Goal: Task Accomplishment & Management: Manage account settings

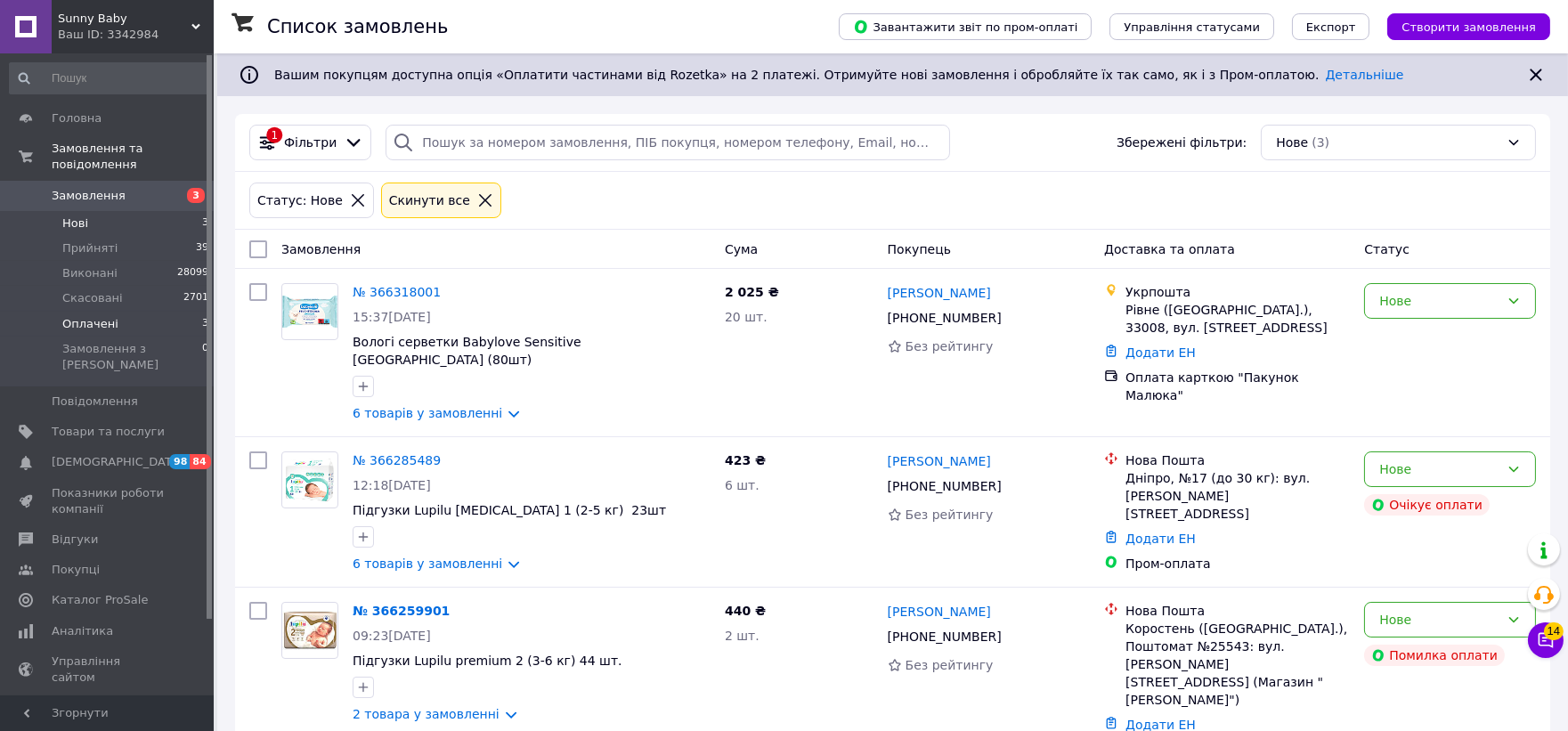
click at [90, 316] on span "Оплачені" at bounding box center [90, 324] width 56 height 16
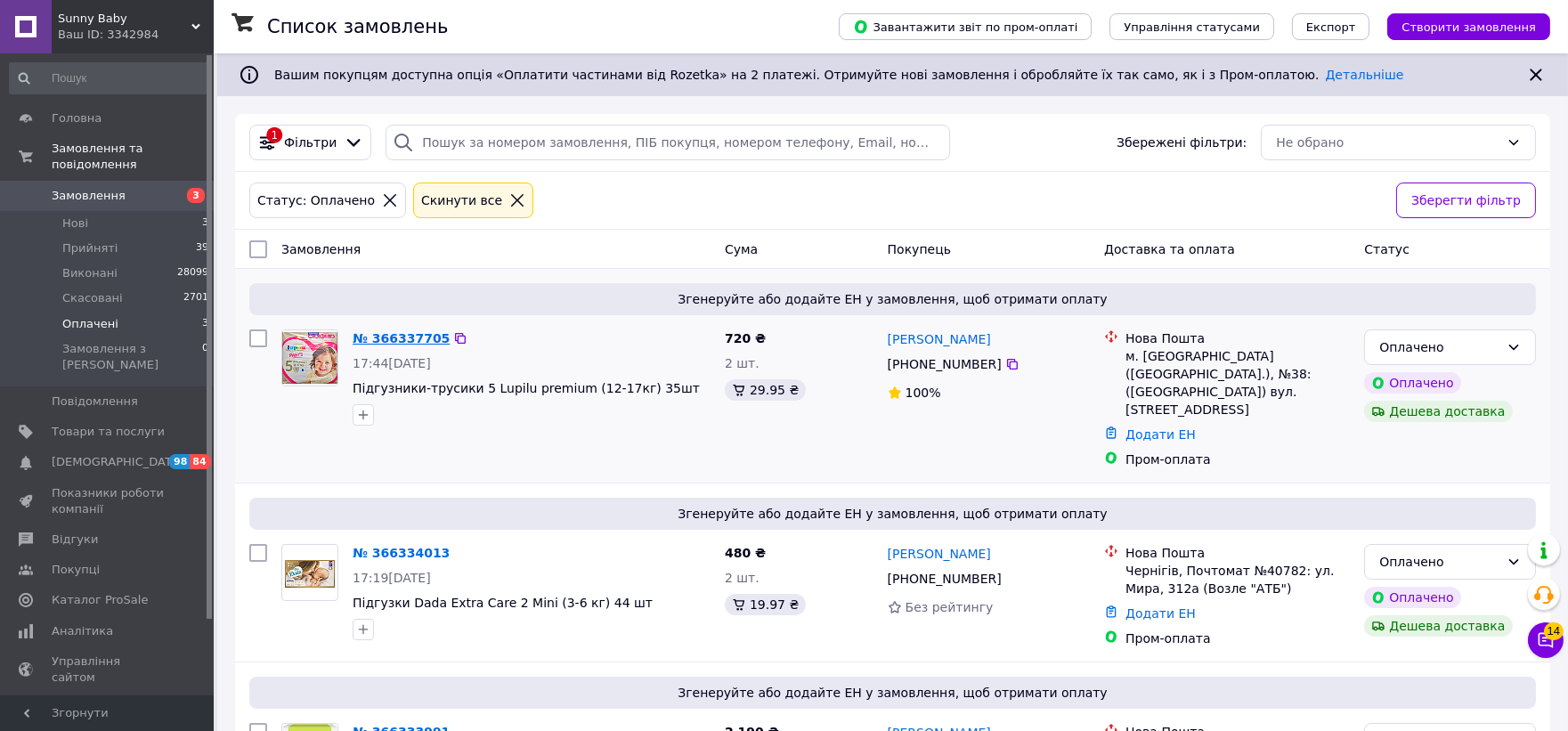
click at [378, 337] on link "№ 366337705" at bounding box center [400, 338] width 97 height 14
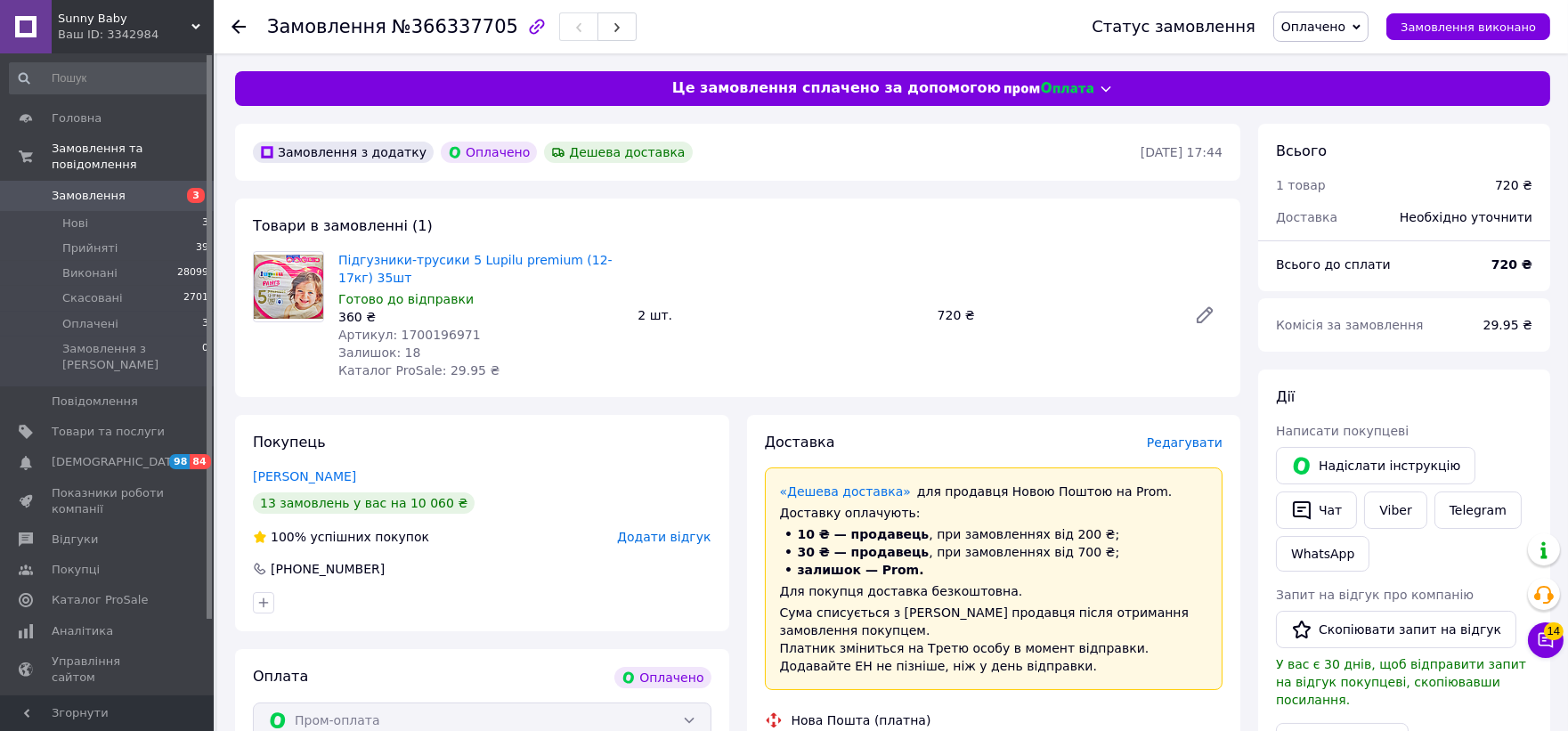
click at [1208, 441] on span "Редагувати" at bounding box center [1184, 442] width 76 height 14
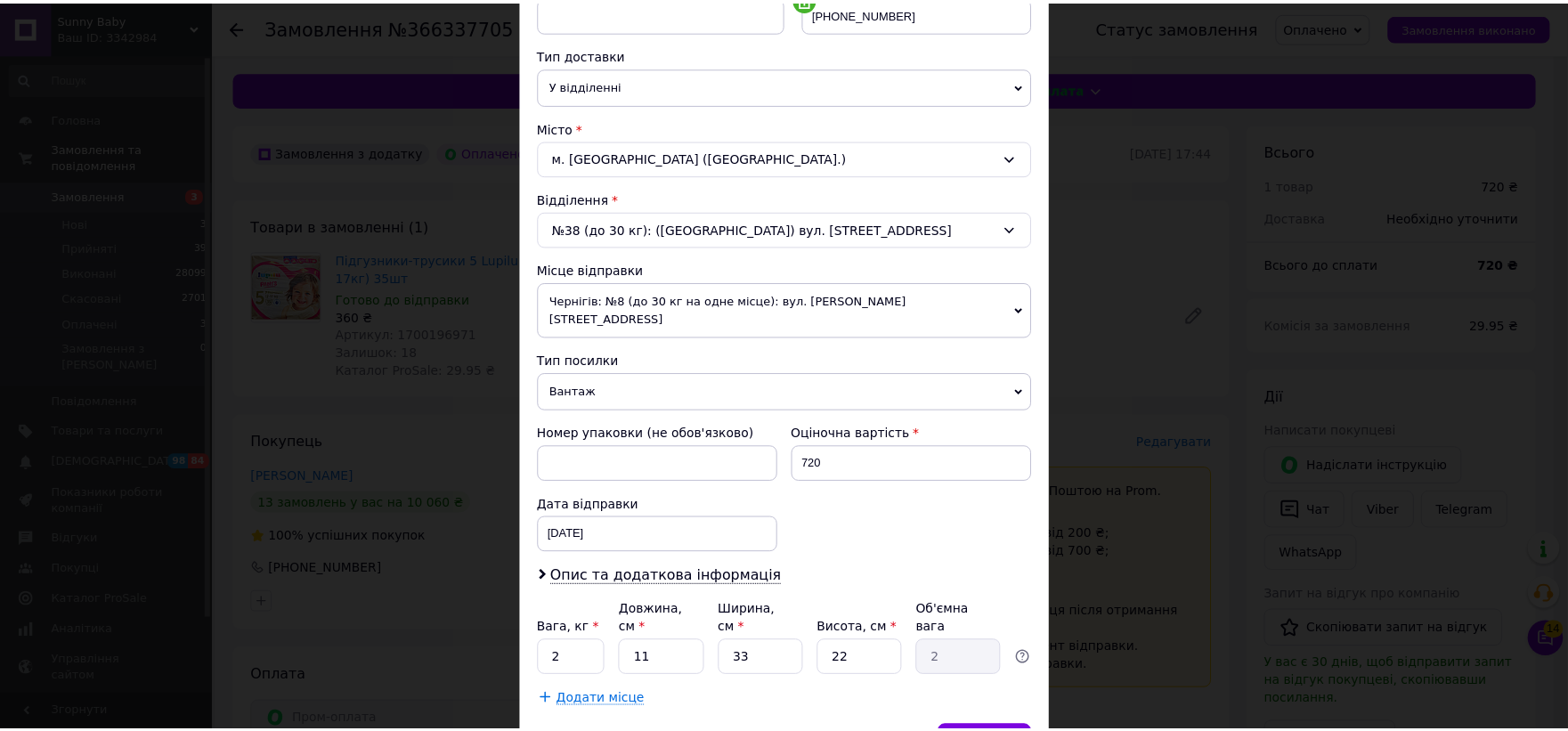
scroll to position [452, 0]
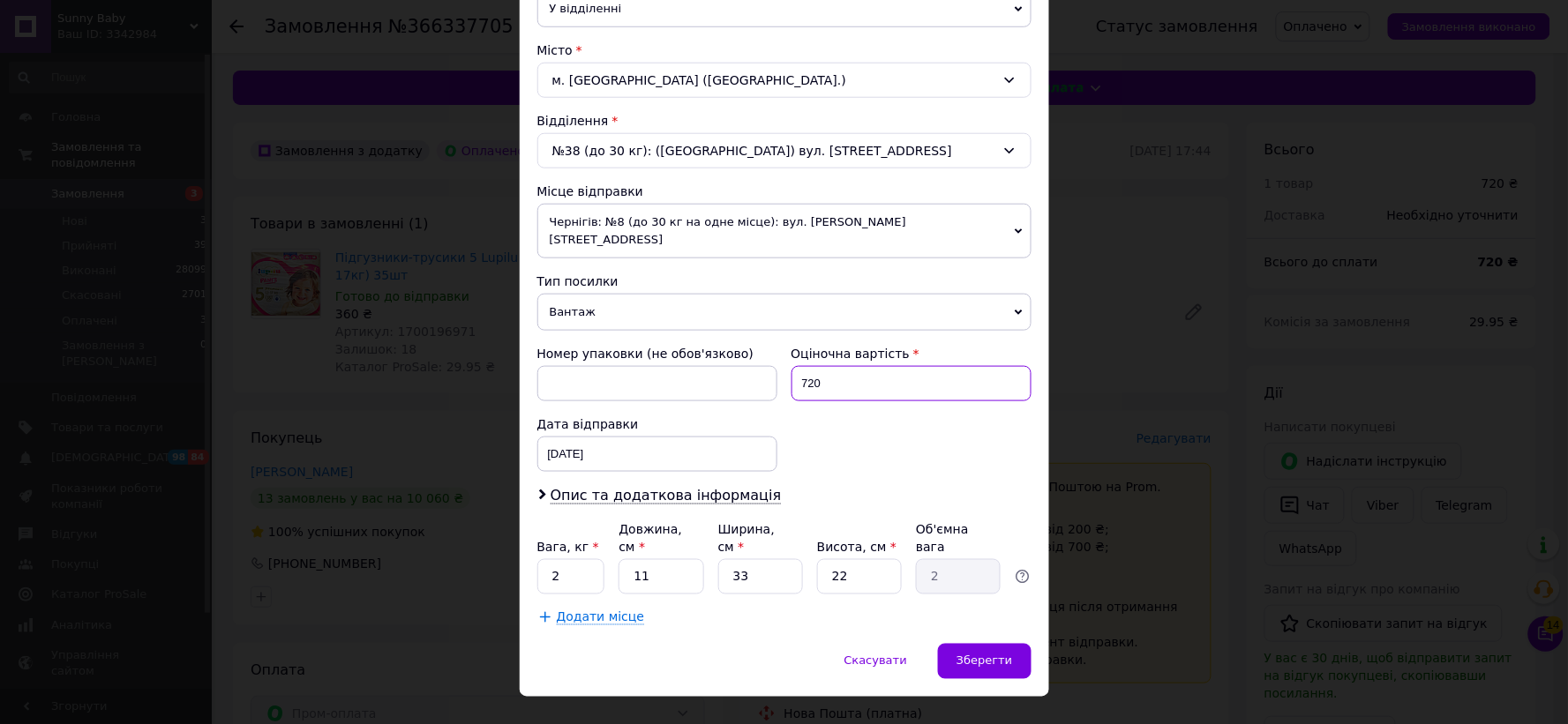
drag, startPoint x: 843, startPoint y: 365, endPoint x: 763, endPoint y: 362, distance: 80.1
click at [763, 362] on div "Номер упаковки (не обов'язково) Оціночна вартість 720 Дата відправки [DATE] < 2…" at bounding box center [784, 408] width 508 height 141
type input "500"
drag, startPoint x: 642, startPoint y: 551, endPoint x: 616, endPoint y: 543, distance: 27.2
click at [619, 559] on input "11" at bounding box center [661, 576] width 85 height 35
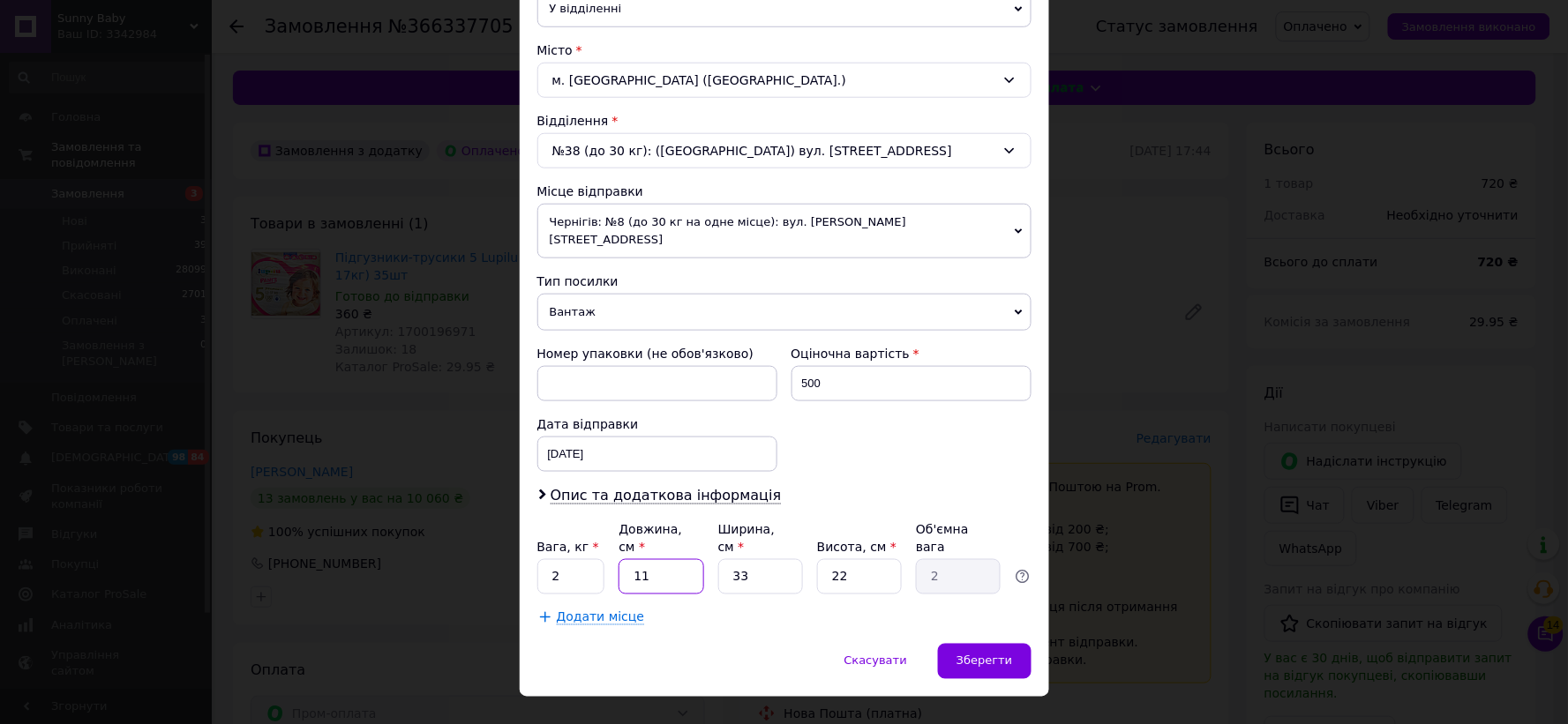
type input "4"
type input "0.73"
type input "40"
type input "7.26"
type input "40"
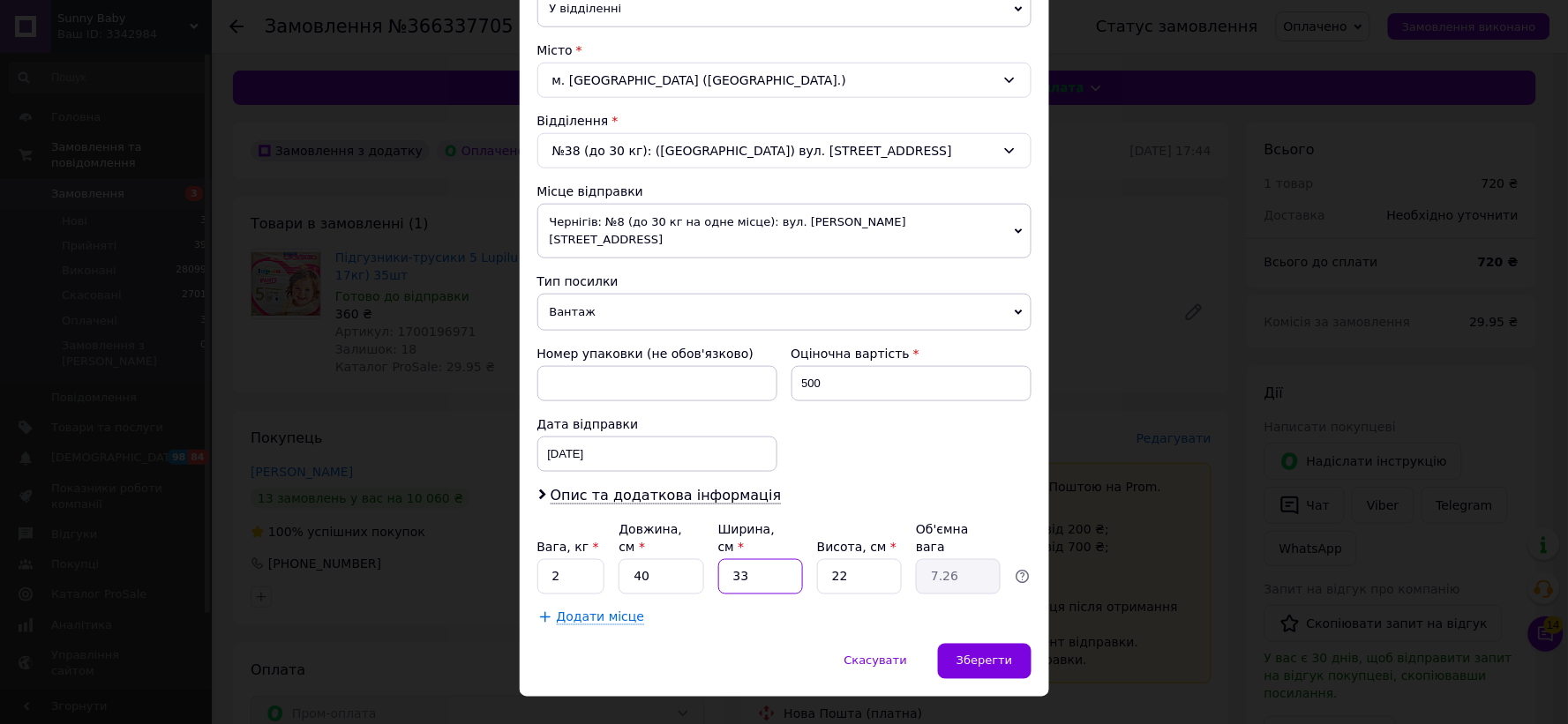
type input "2"
type input "0.44"
type input "25"
type input "5.5"
type input "25"
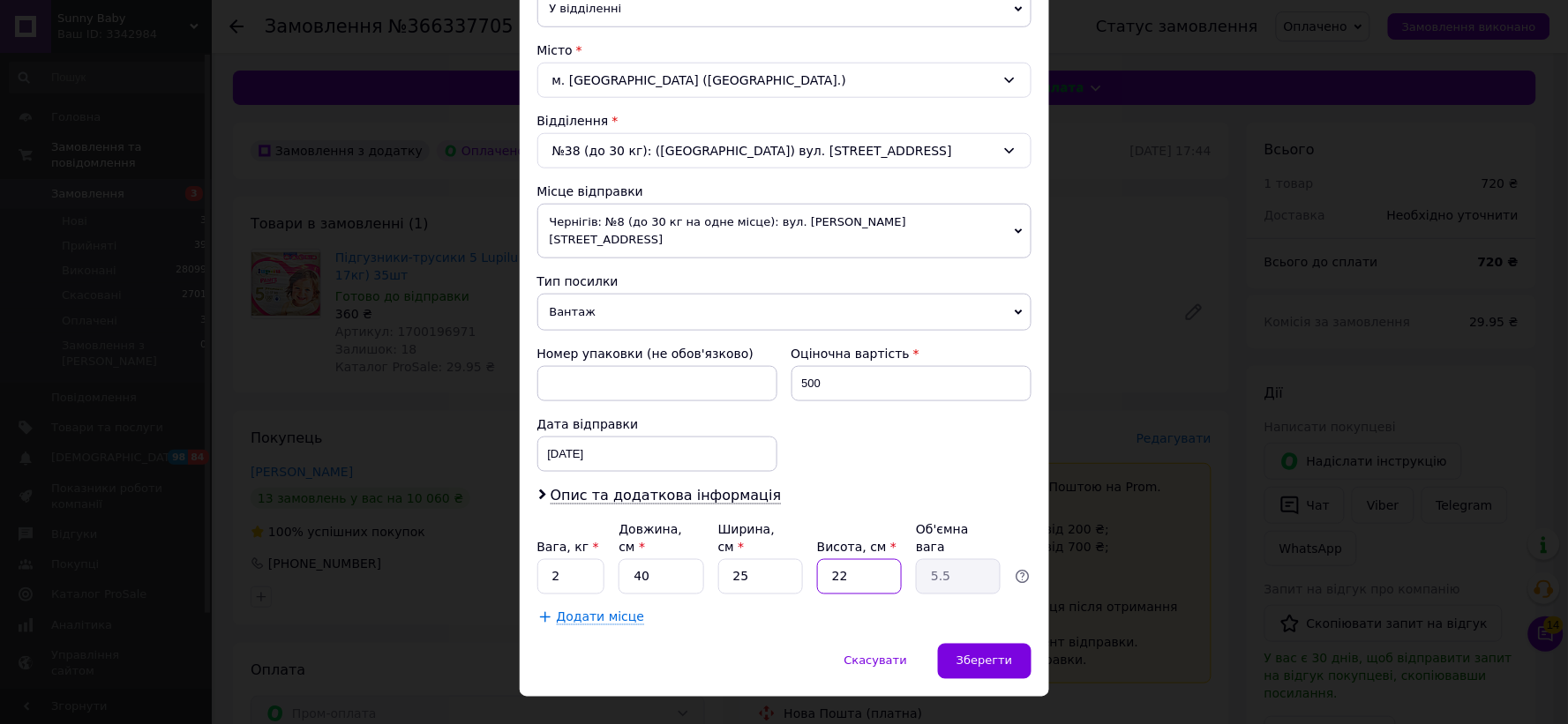
type input "2"
type input "0.5"
type input "20"
type input "5"
type input "20"
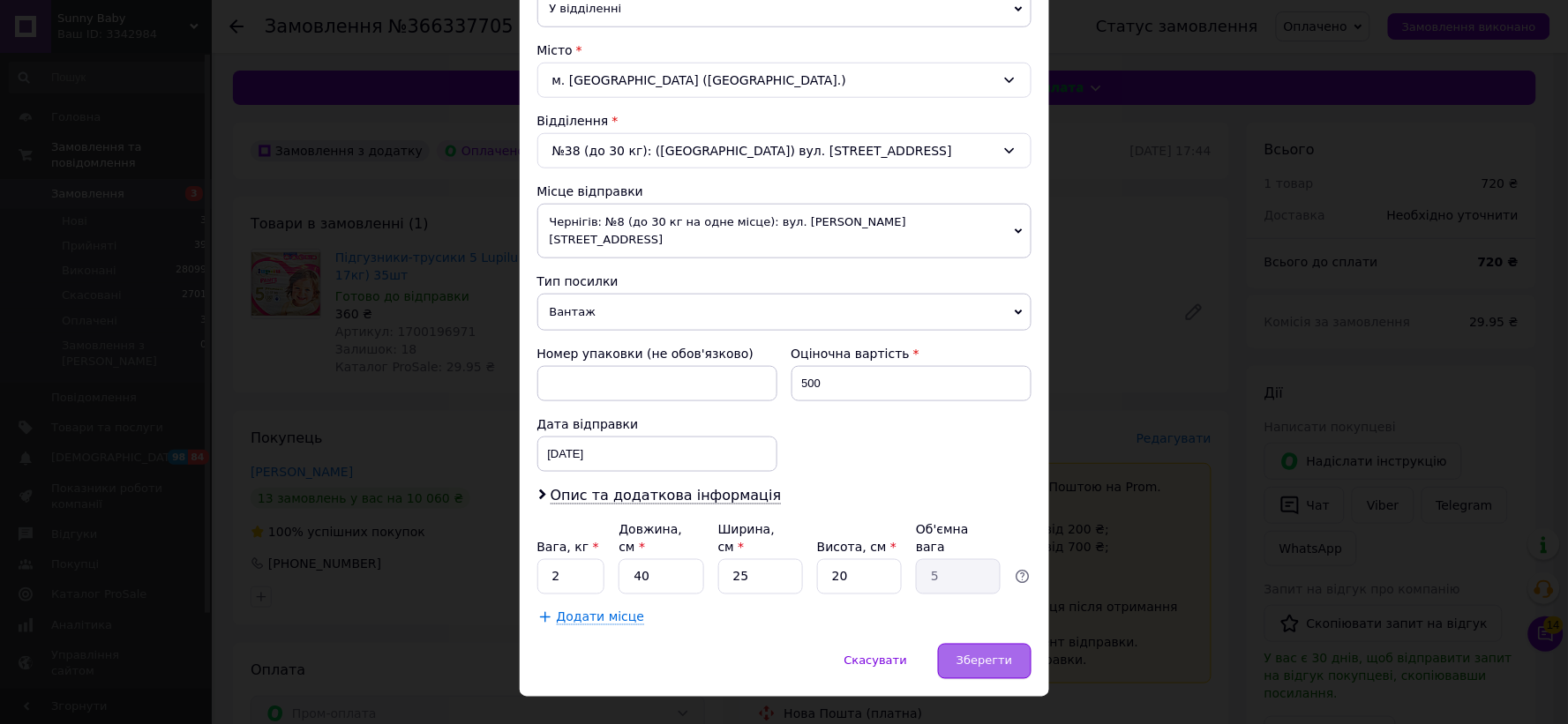
click at [973, 644] on div "Зберегти" at bounding box center [984, 661] width 92 height 35
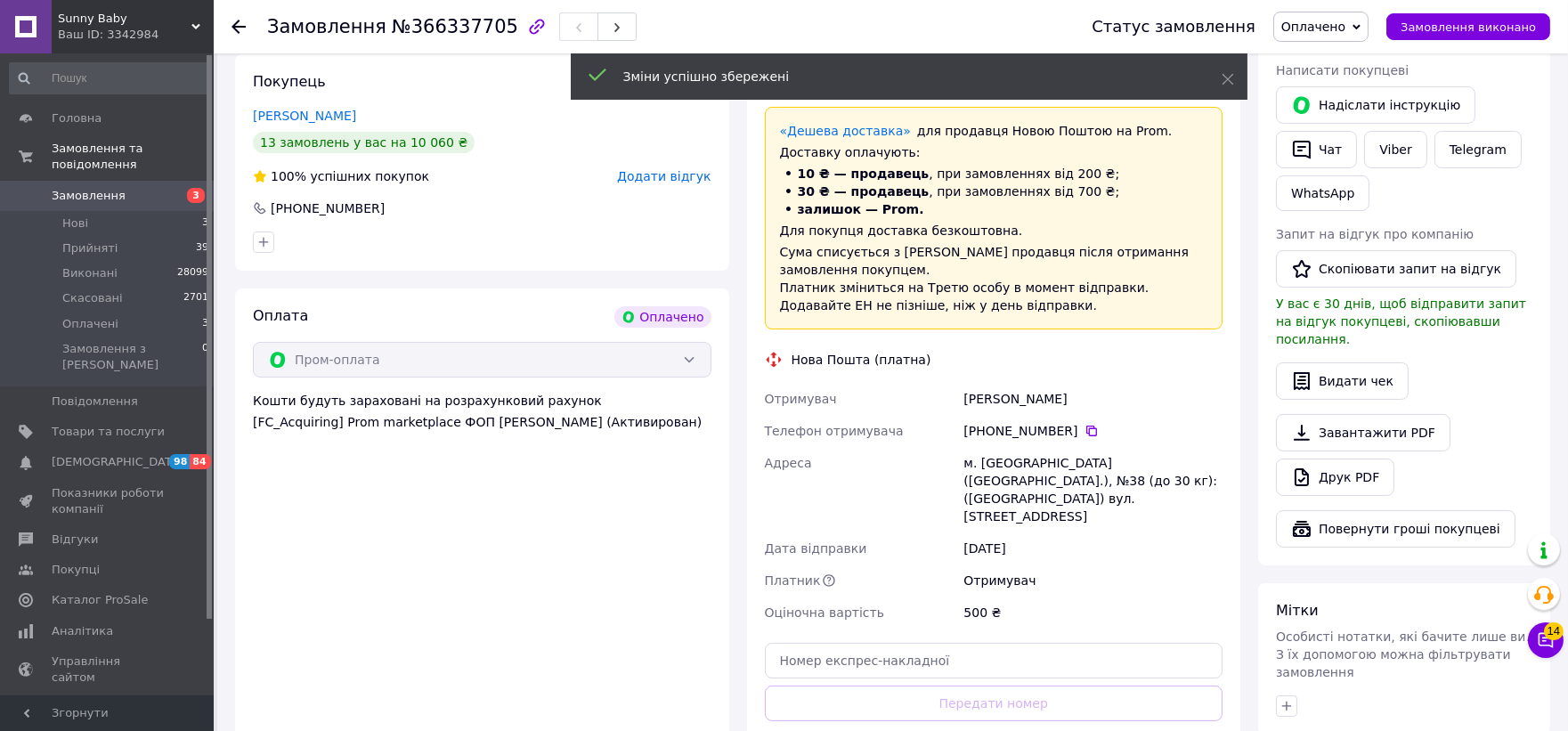
scroll to position [395, 0]
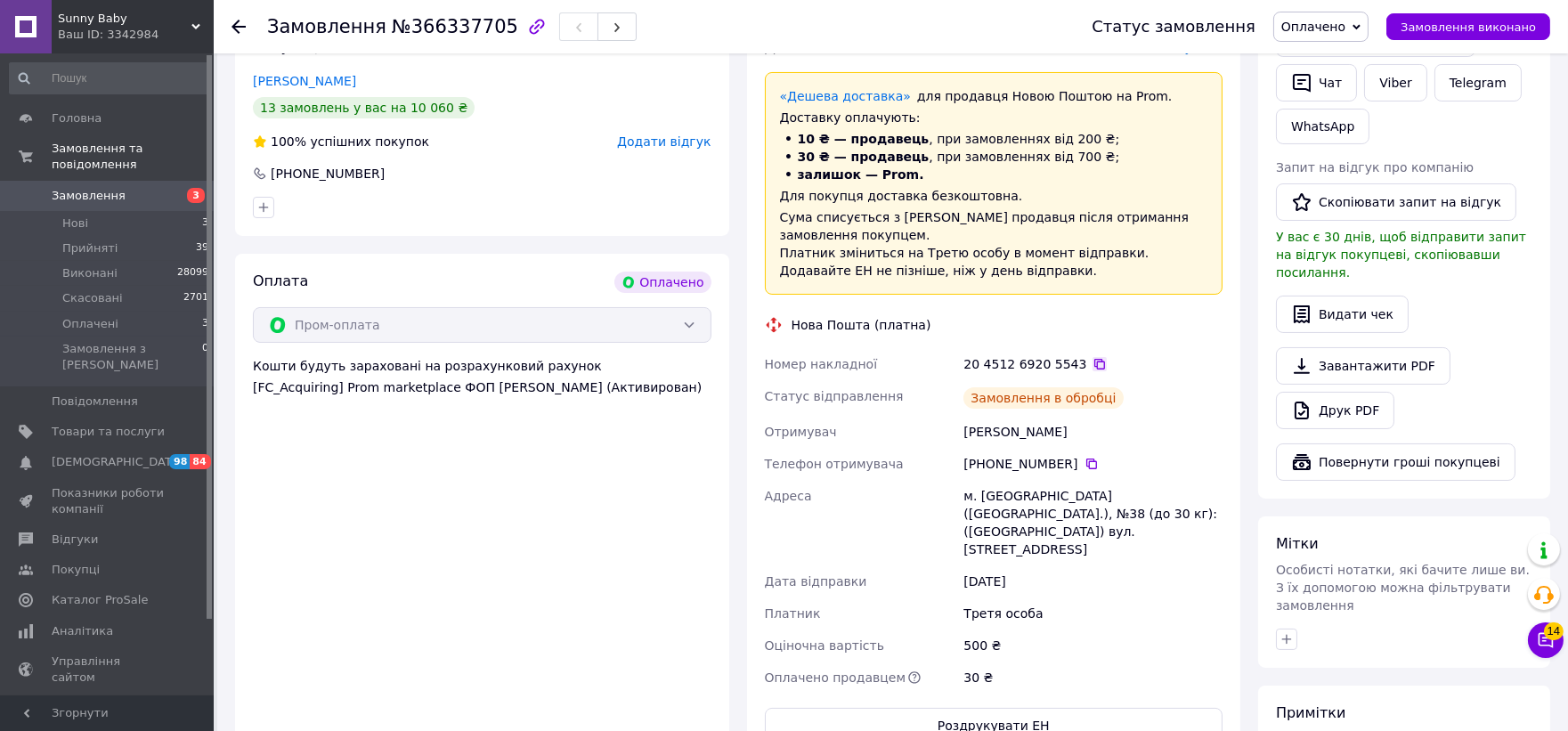
click at [1093, 358] on icon at bounding box center [1100, 364] width 14 height 14
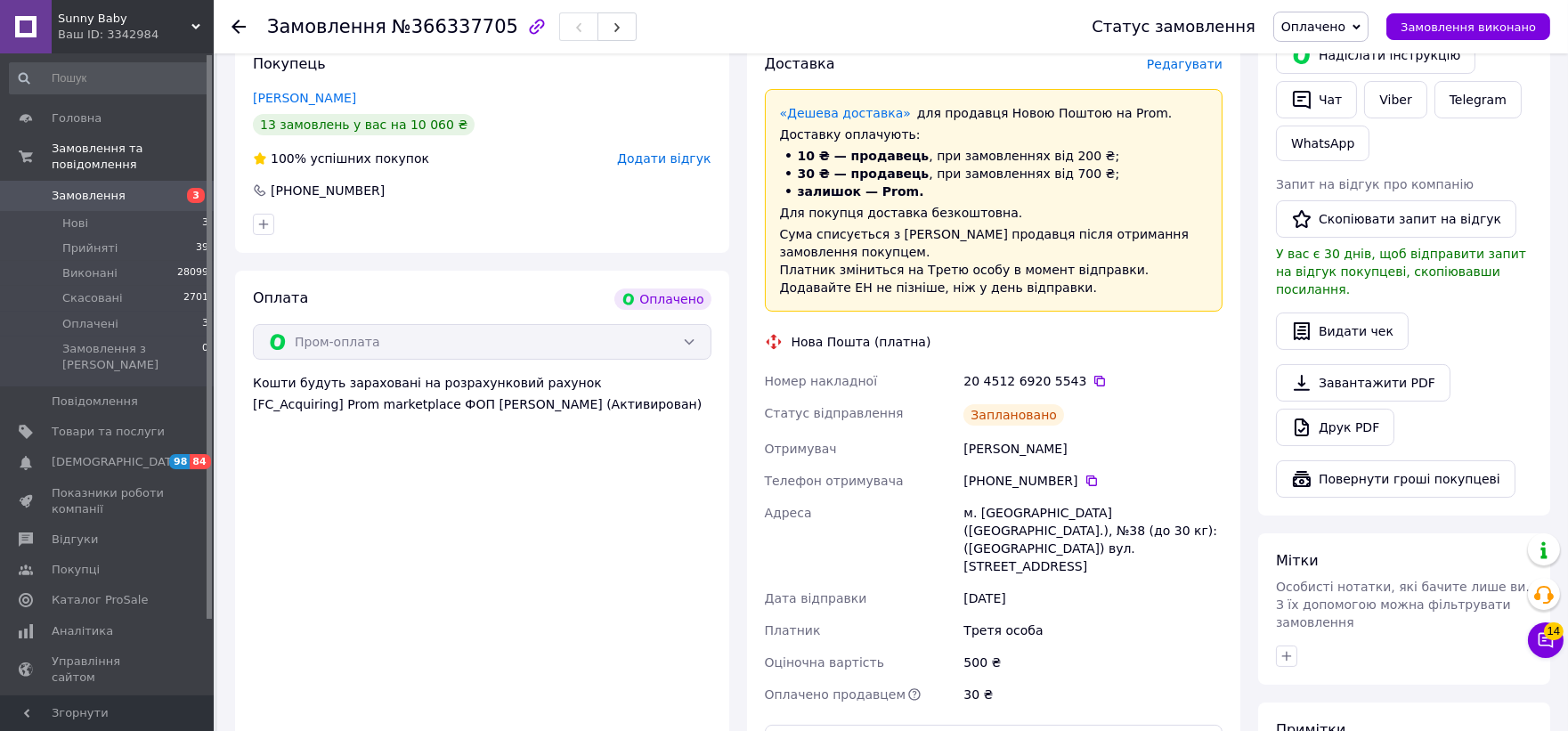
scroll to position [296, 0]
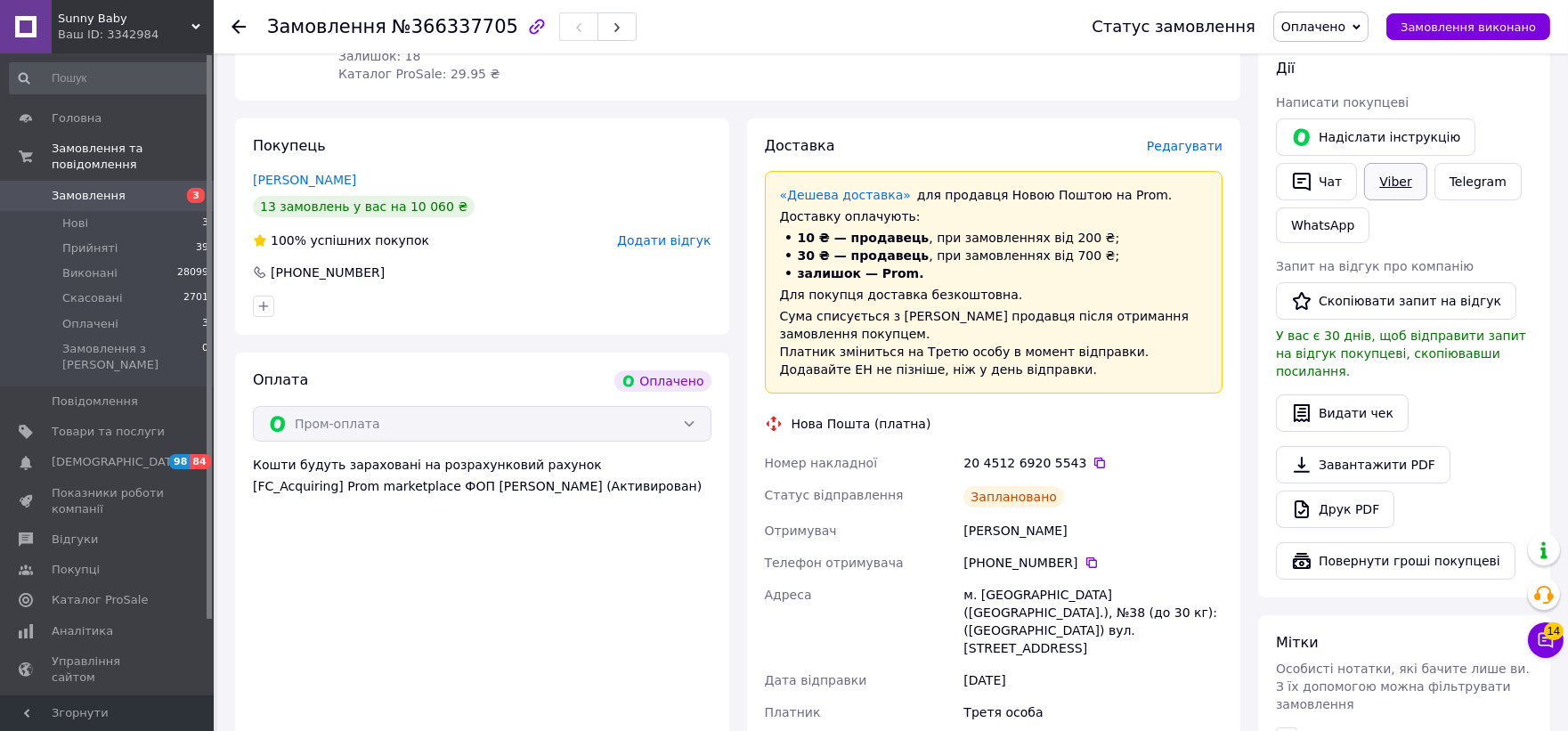
click at [1393, 181] on link "Viber" at bounding box center [1395, 181] width 63 height 38
click at [240, 21] on icon at bounding box center [239, 26] width 14 height 14
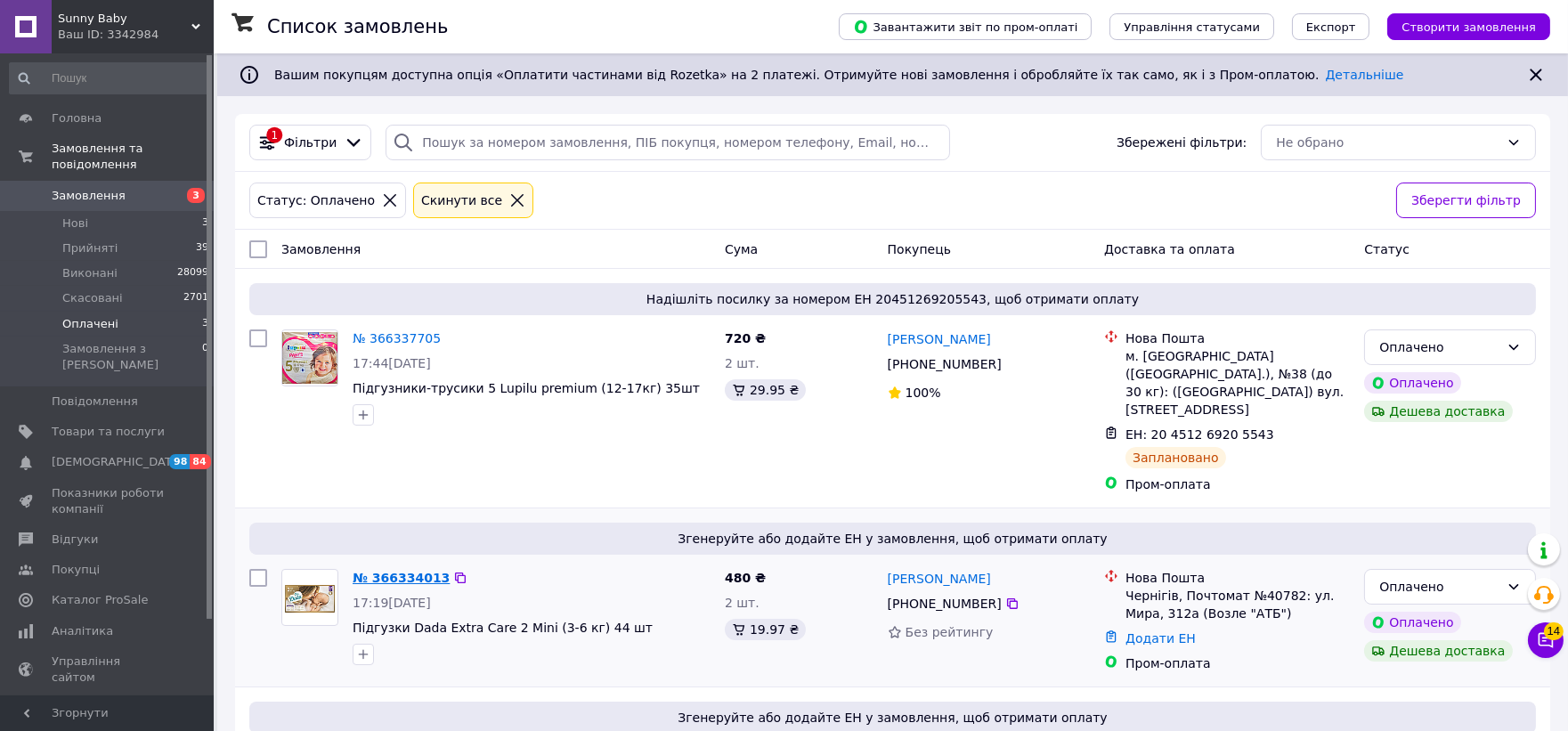
click at [389, 570] on link "№ 366334013" at bounding box center [400, 577] width 97 height 14
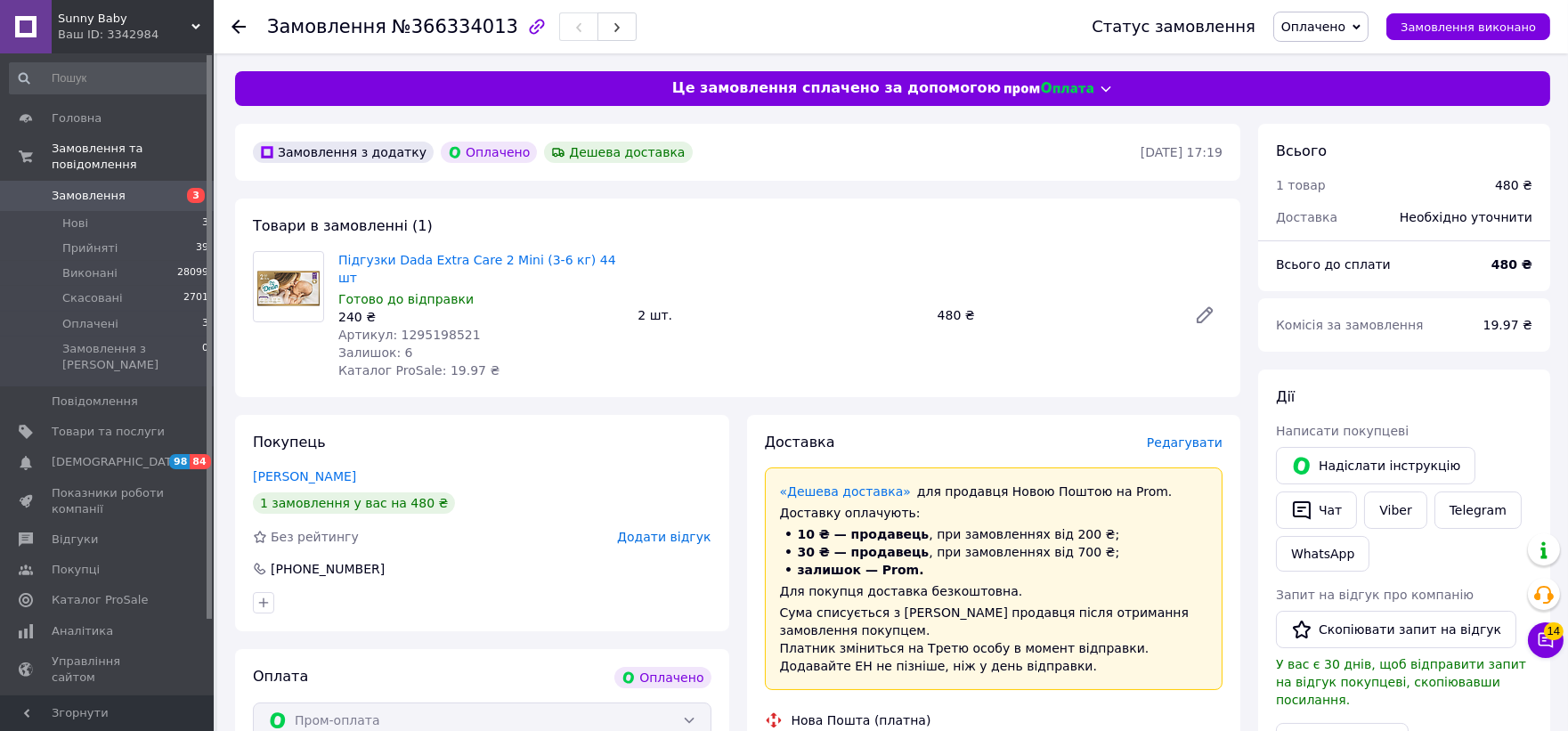
click at [1201, 436] on span "Редагувати" at bounding box center [1184, 442] width 76 height 14
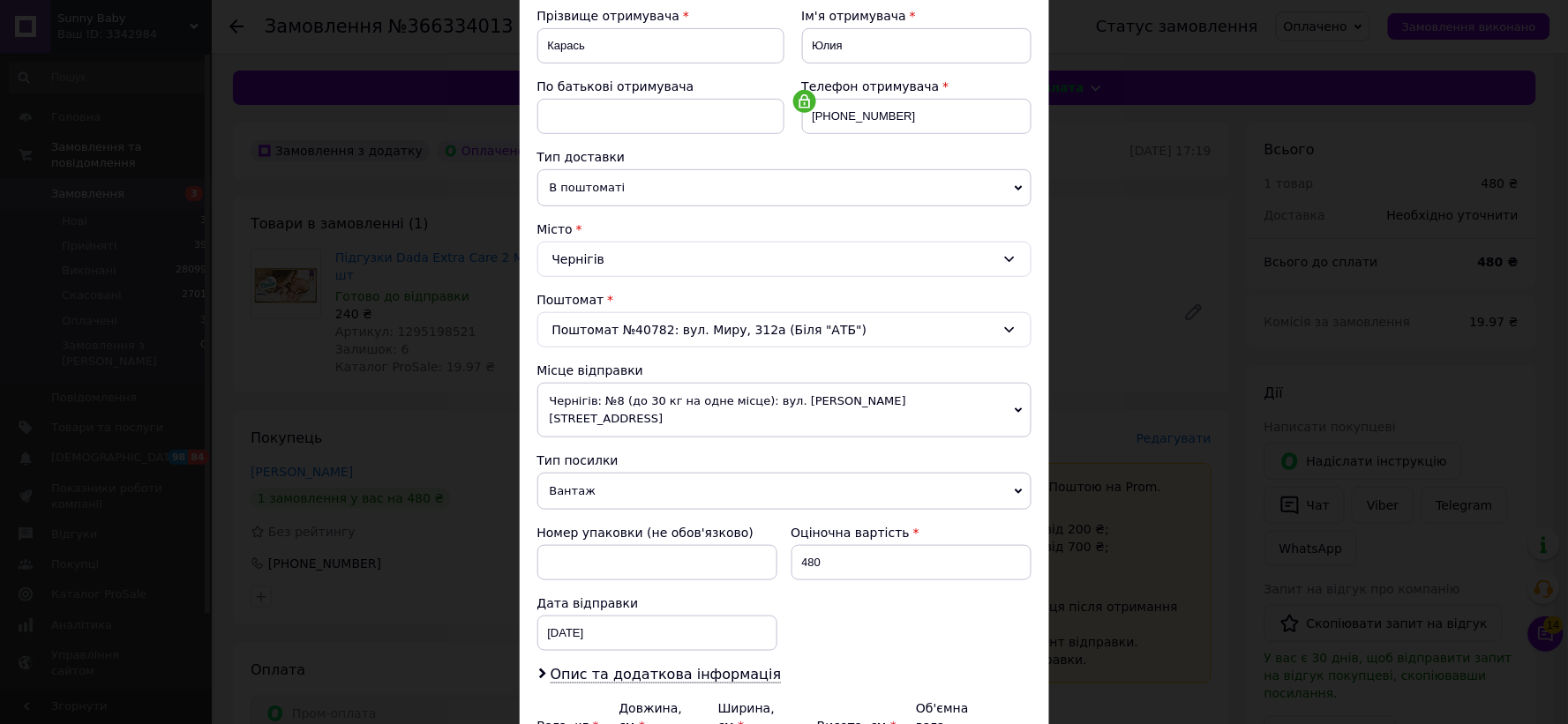
scroll to position [293, 0]
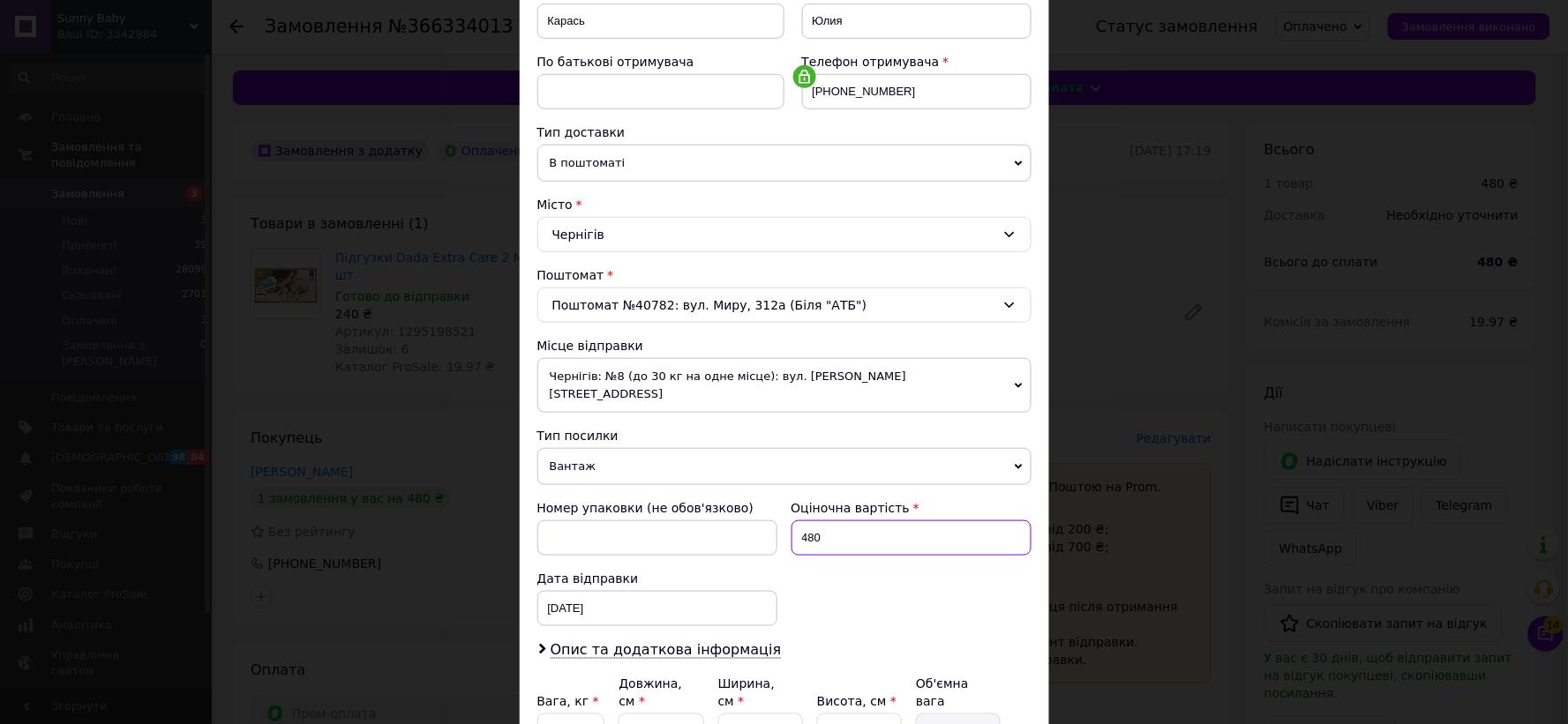
drag, startPoint x: 825, startPoint y: 524, endPoint x: 743, endPoint y: 521, distance: 82.1
click at [757, 522] on div "Номер упаковки (не обов'язково) Оціночна вартість 480 Дата відправки [DATE] < 2…" at bounding box center [784, 562] width 508 height 141
type input "500"
drag, startPoint x: 660, startPoint y: 690, endPoint x: 565, endPoint y: 690, distance: 95.0
click at [565, 690] on div "Вага, кг * 4 Довжина, см * 11 Ширина, см * 33 Висота, см * 22 Об'ємна вага 2" at bounding box center [784, 712] width 494 height 74
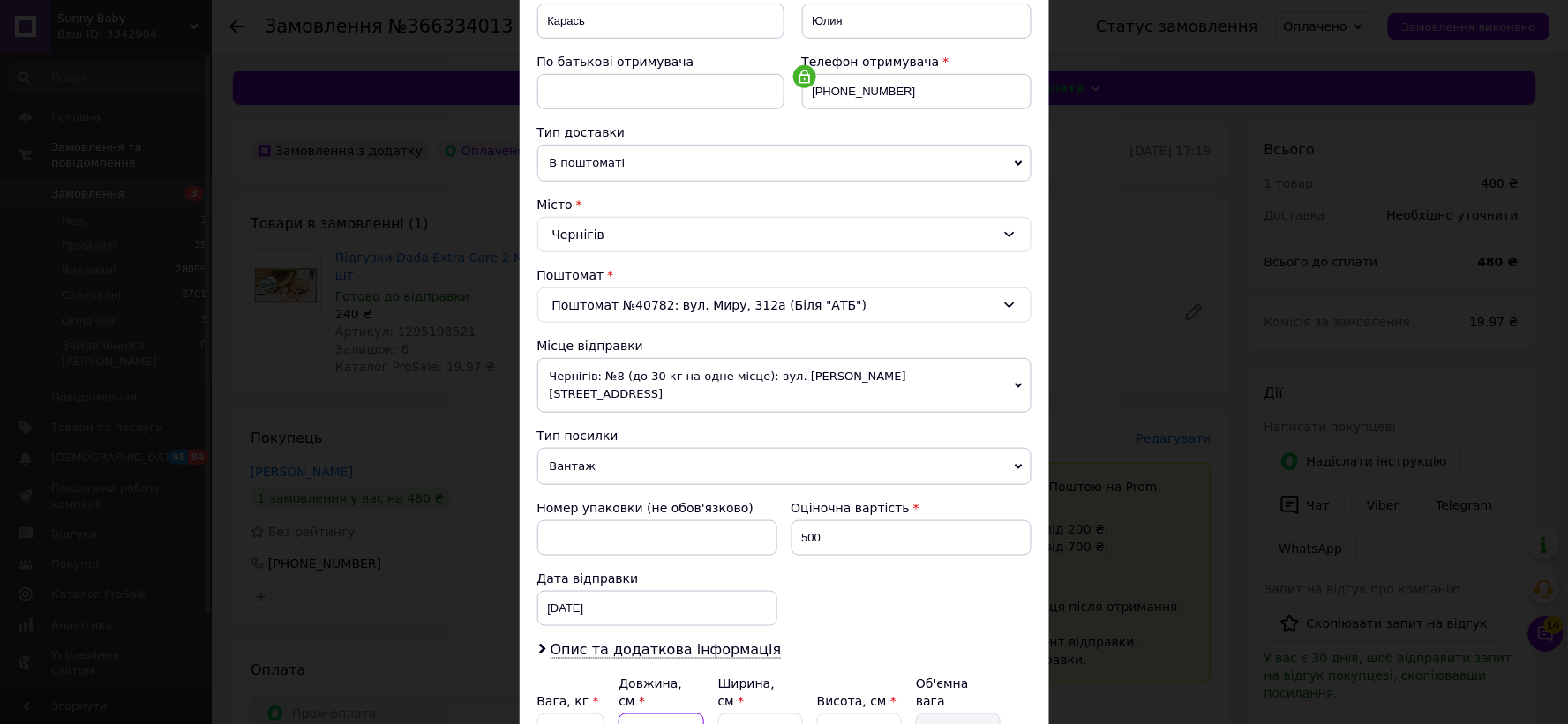
type input "4"
type input "0.73"
type input "40"
type input "7.26"
type input "40"
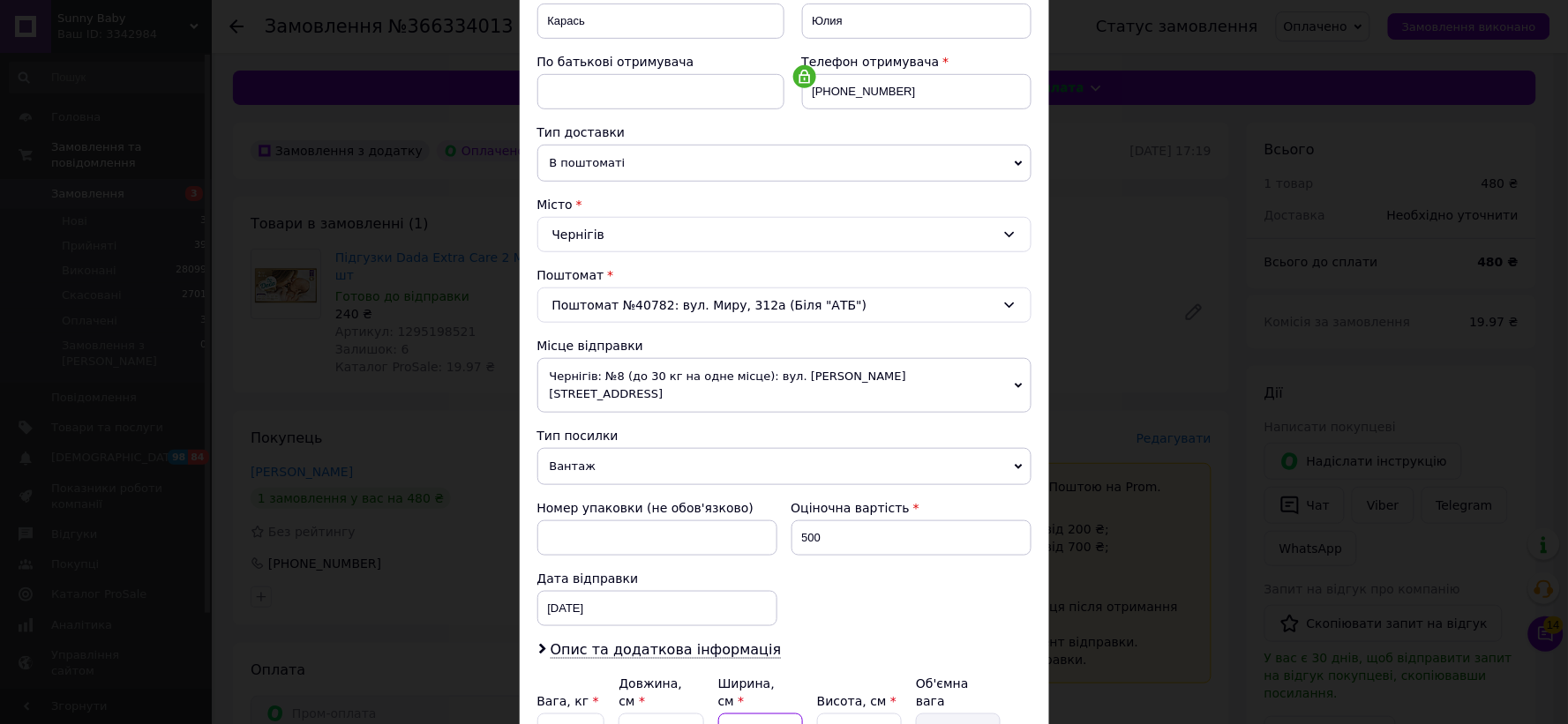
type input "2"
type input "0.44"
type input "25"
type input "5.5"
type input "25"
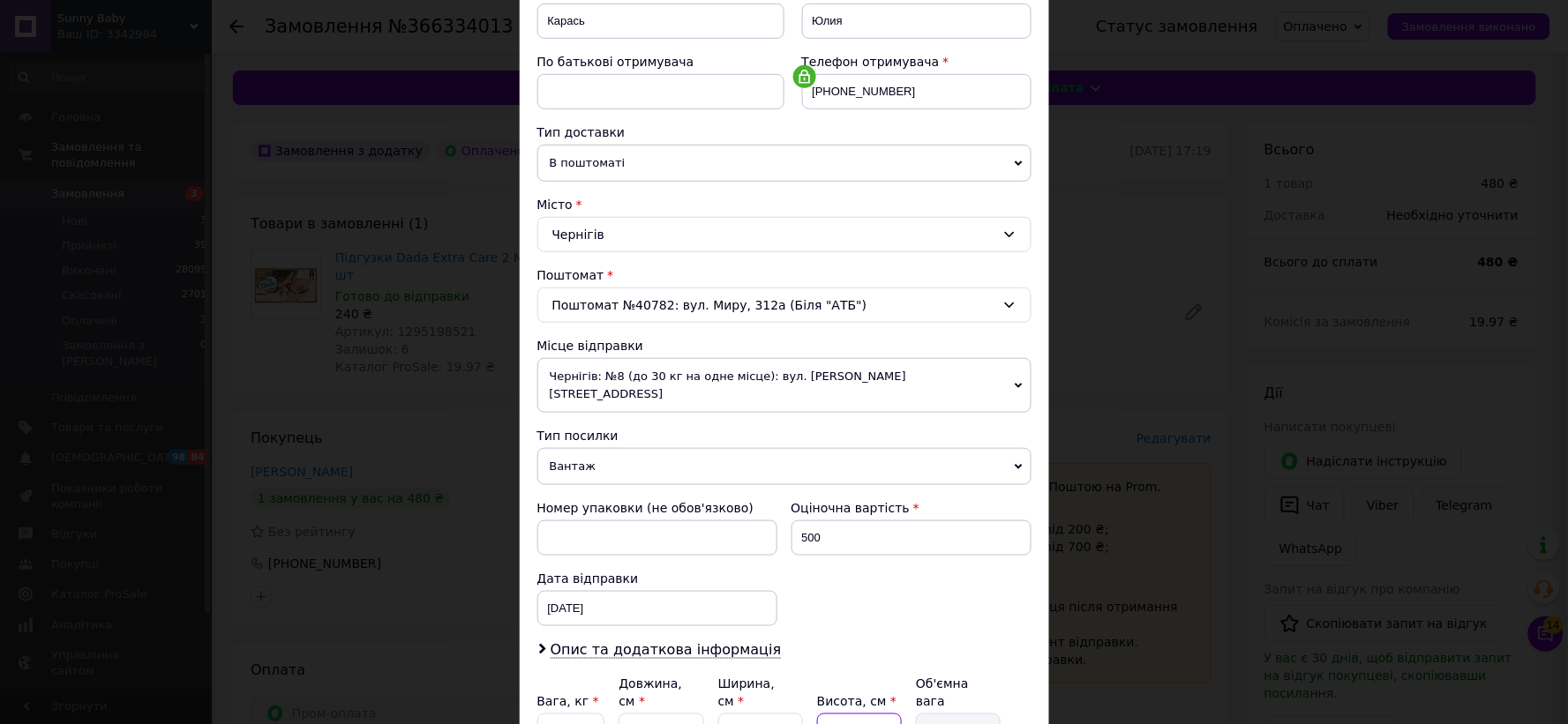
type input "2"
type input "0.5"
type input "20"
type input "5"
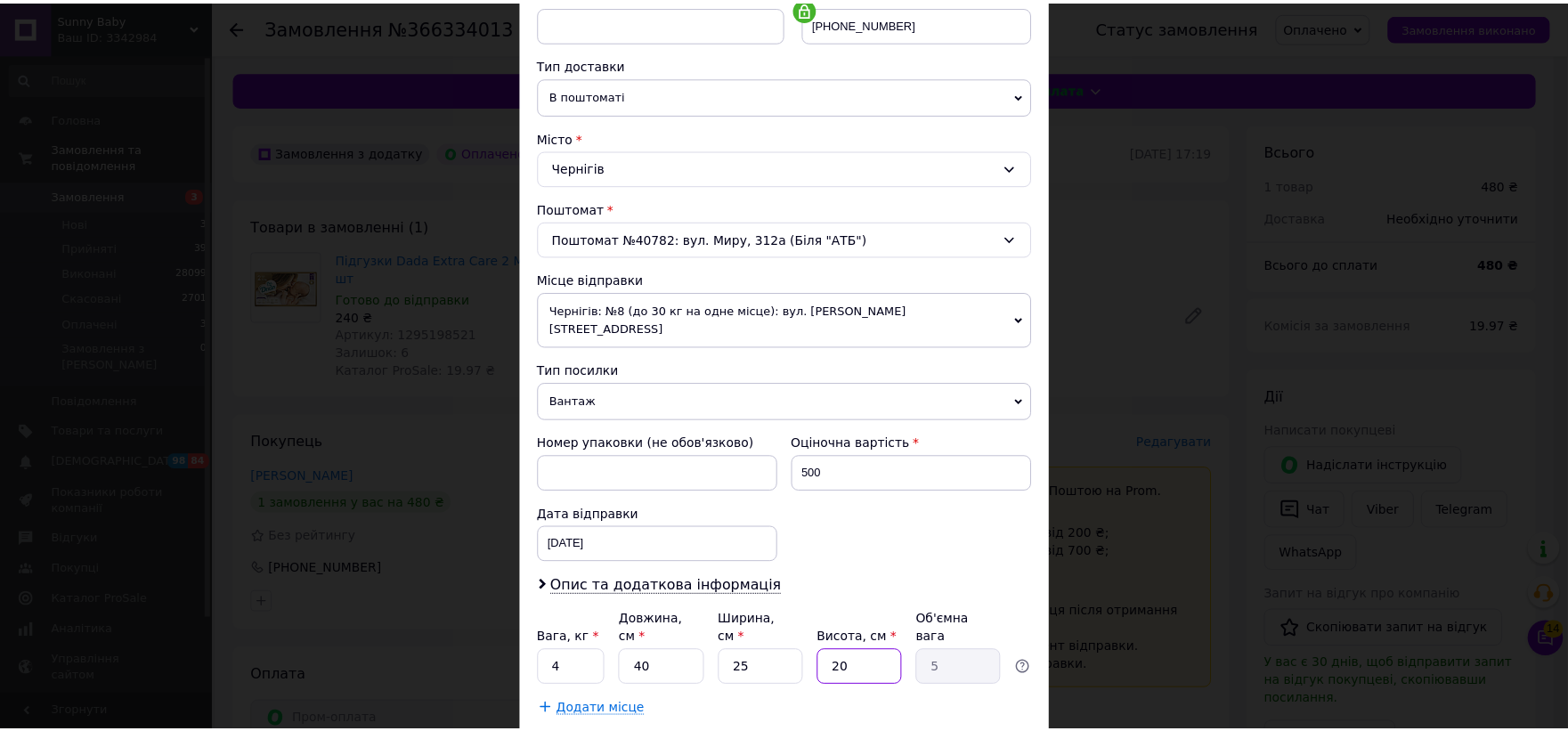
scroll to position [452, 0]
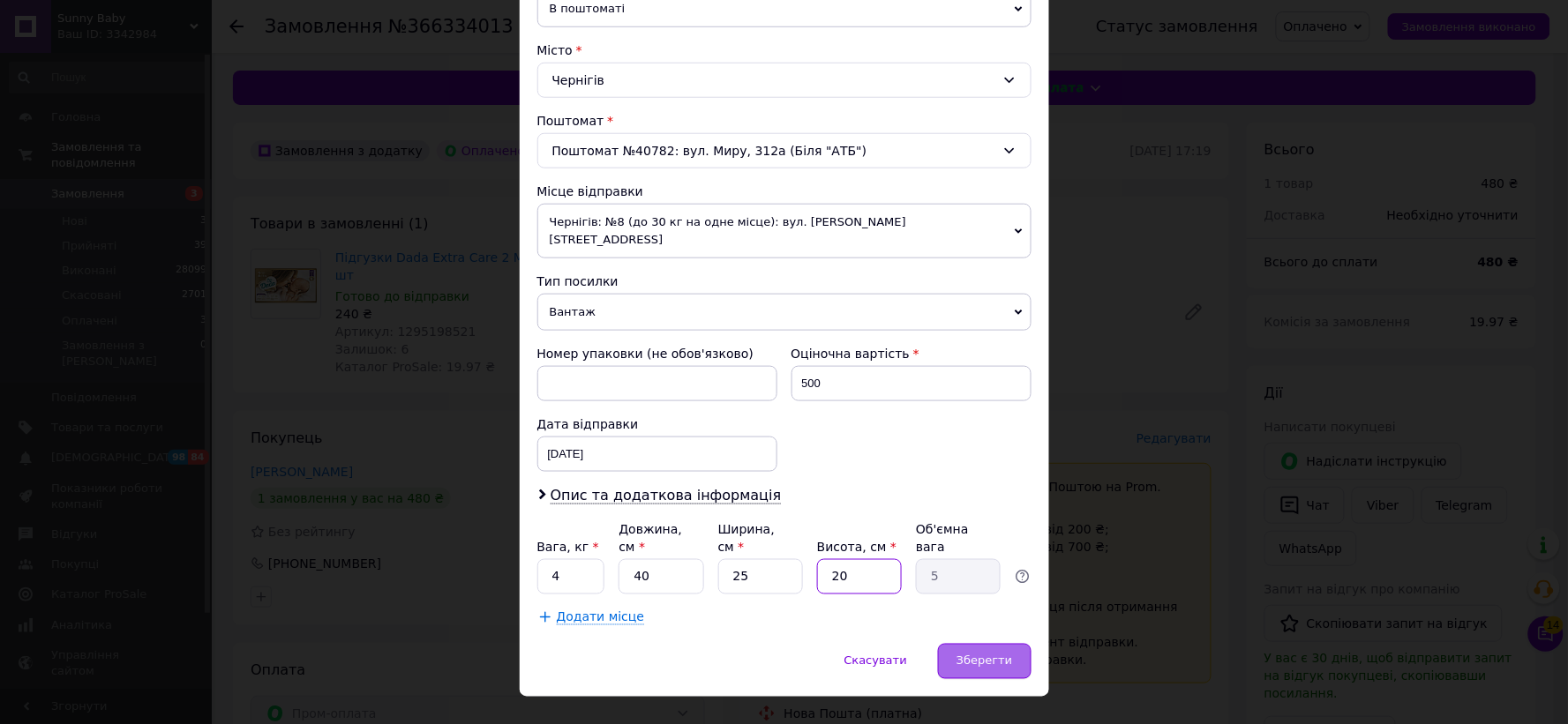
type input "20"
click at [985, 654] on span "Зберегти" at bounding box center [984, 661] width 55 height 13
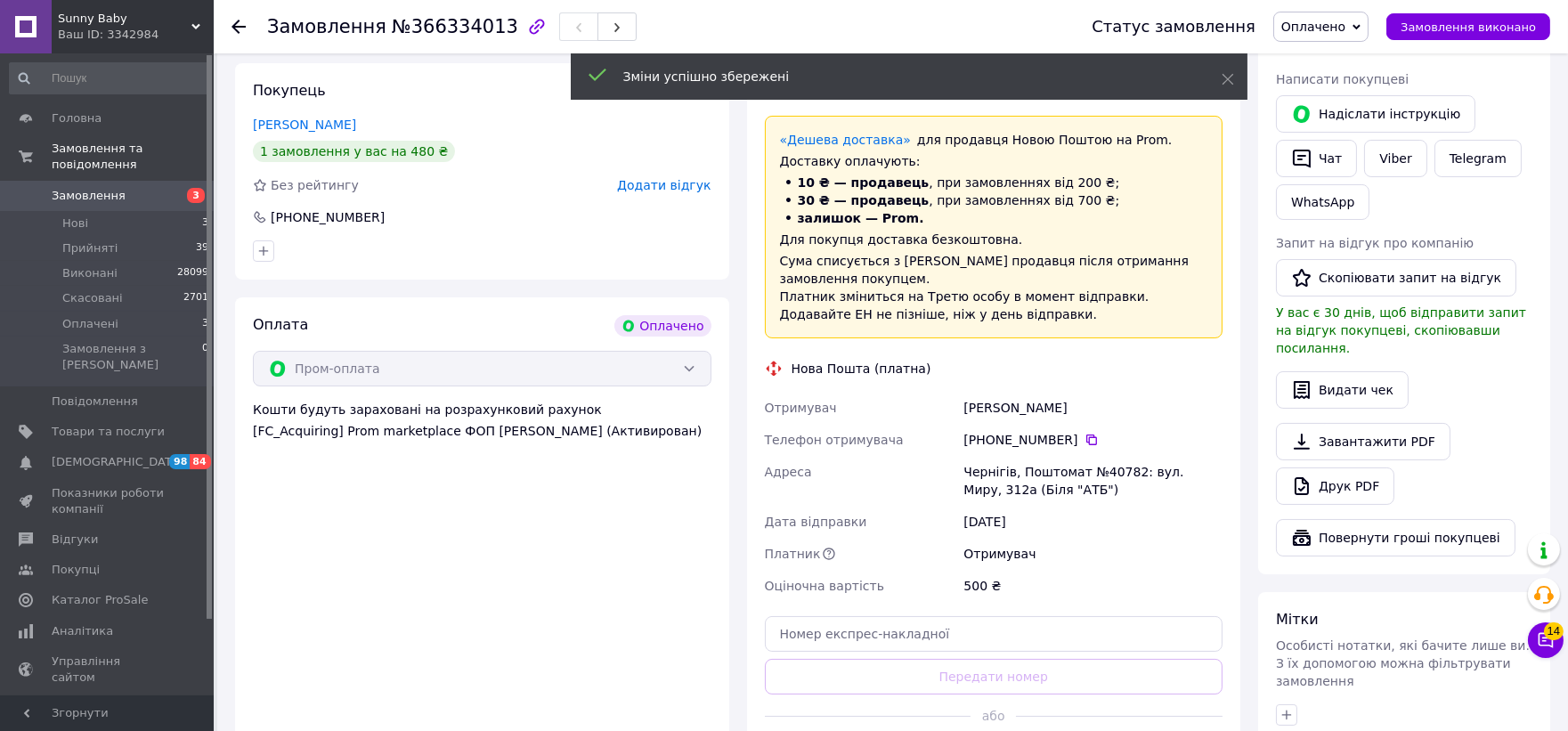
scroll to position [494, 0]
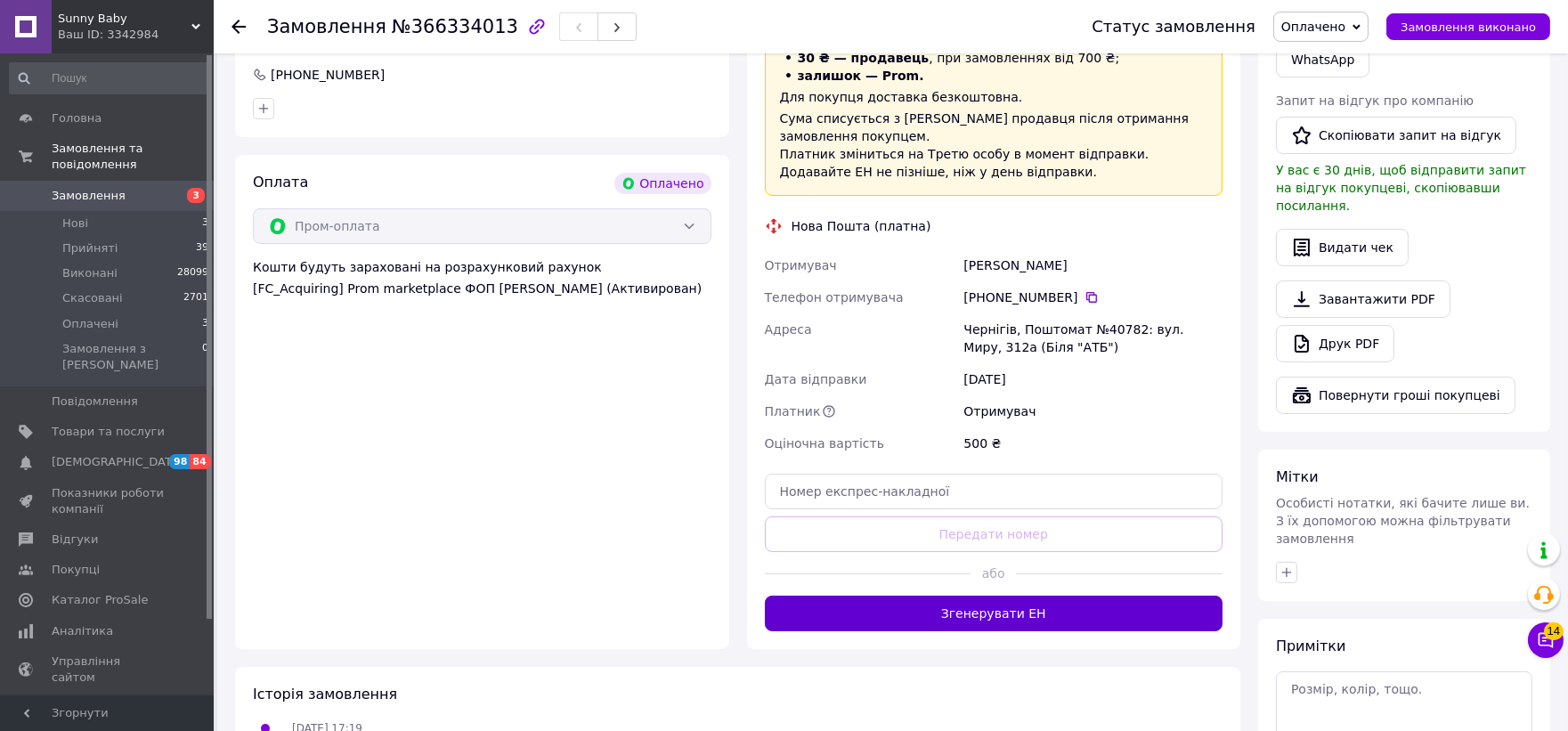
click at [994, 595] on button "Згенерувати ЕН" at bounding box center [994, 613] width 459 height 36
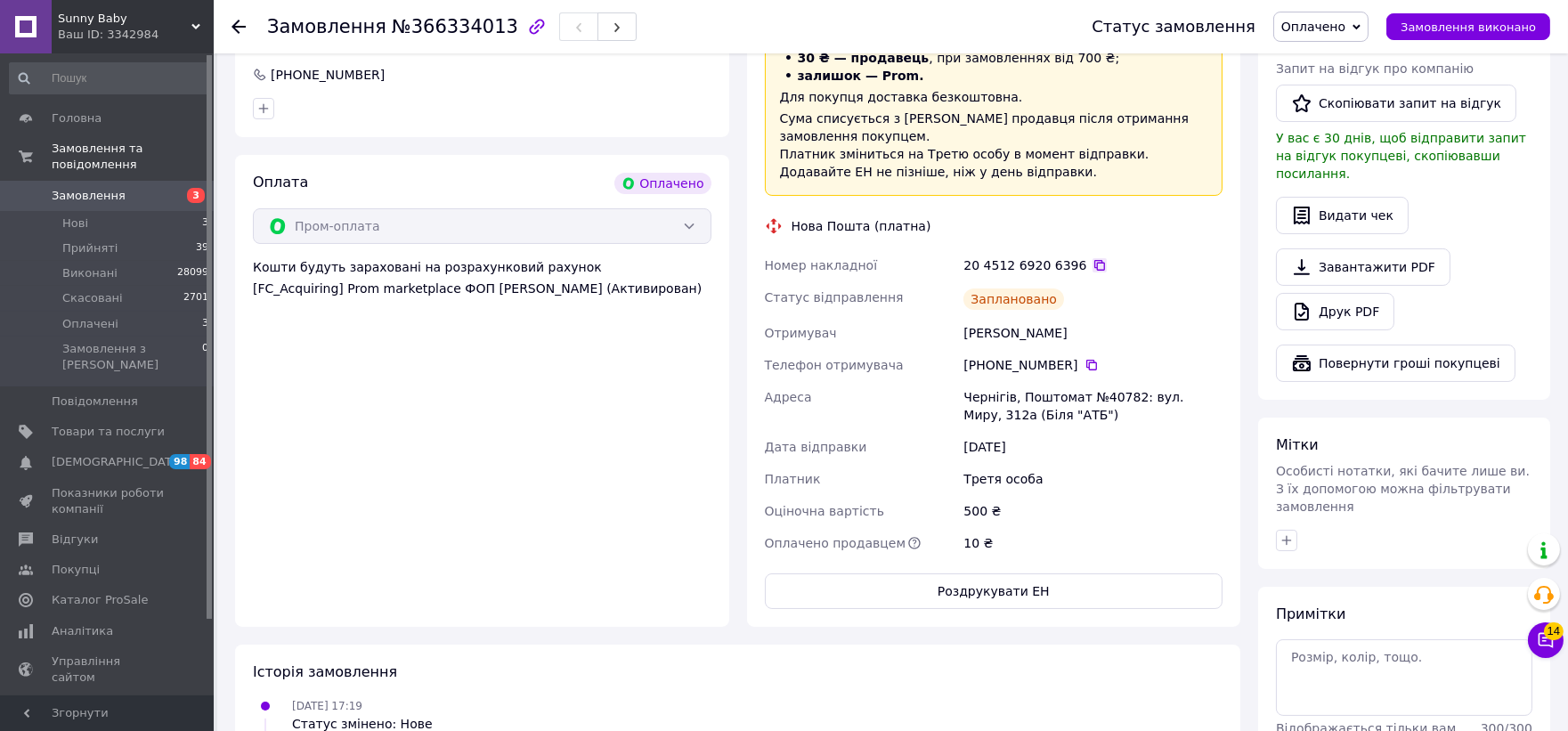
click at [1094, 260] on icon at bounding box center [1099, 265] width 11 height 11
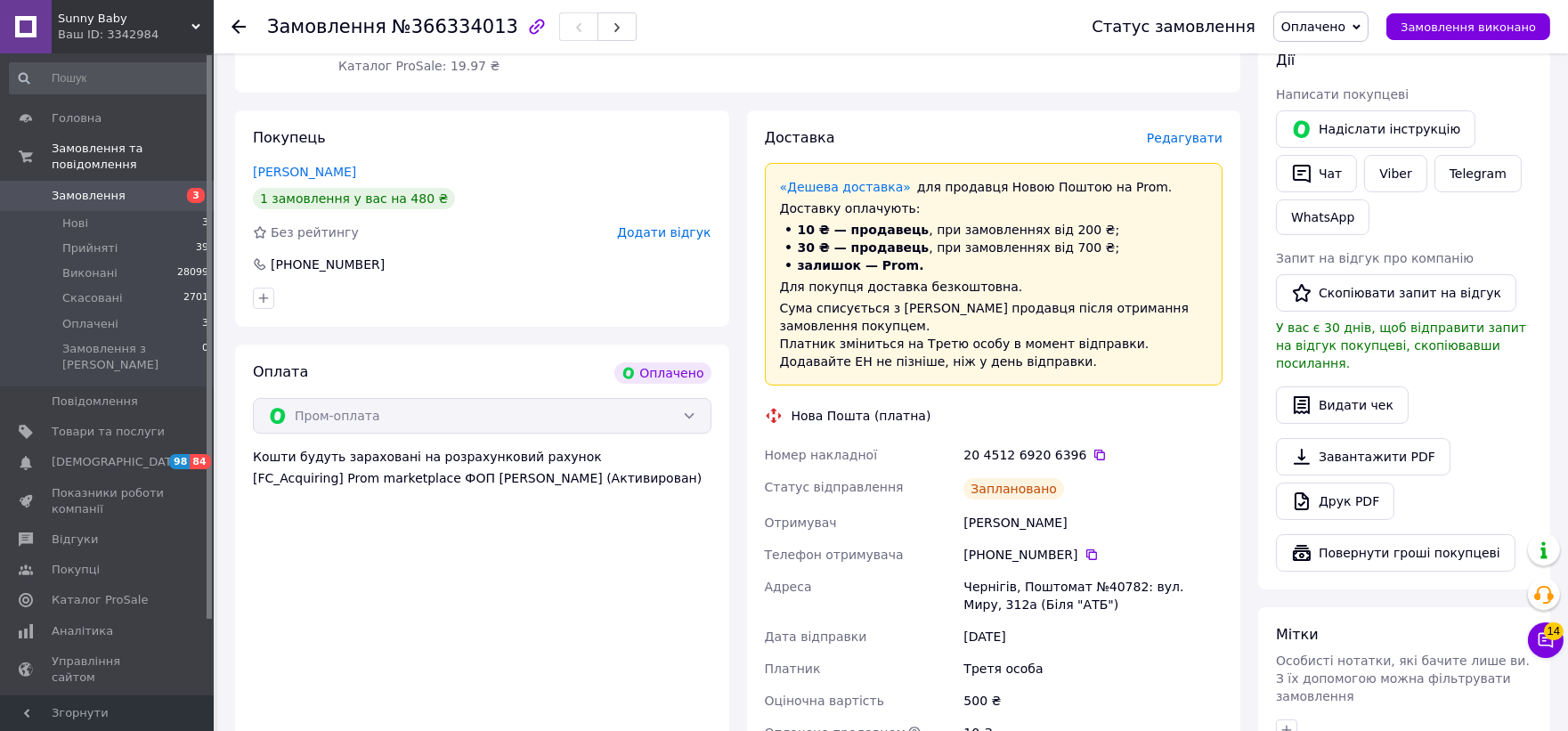
scroll to position [296, 0]
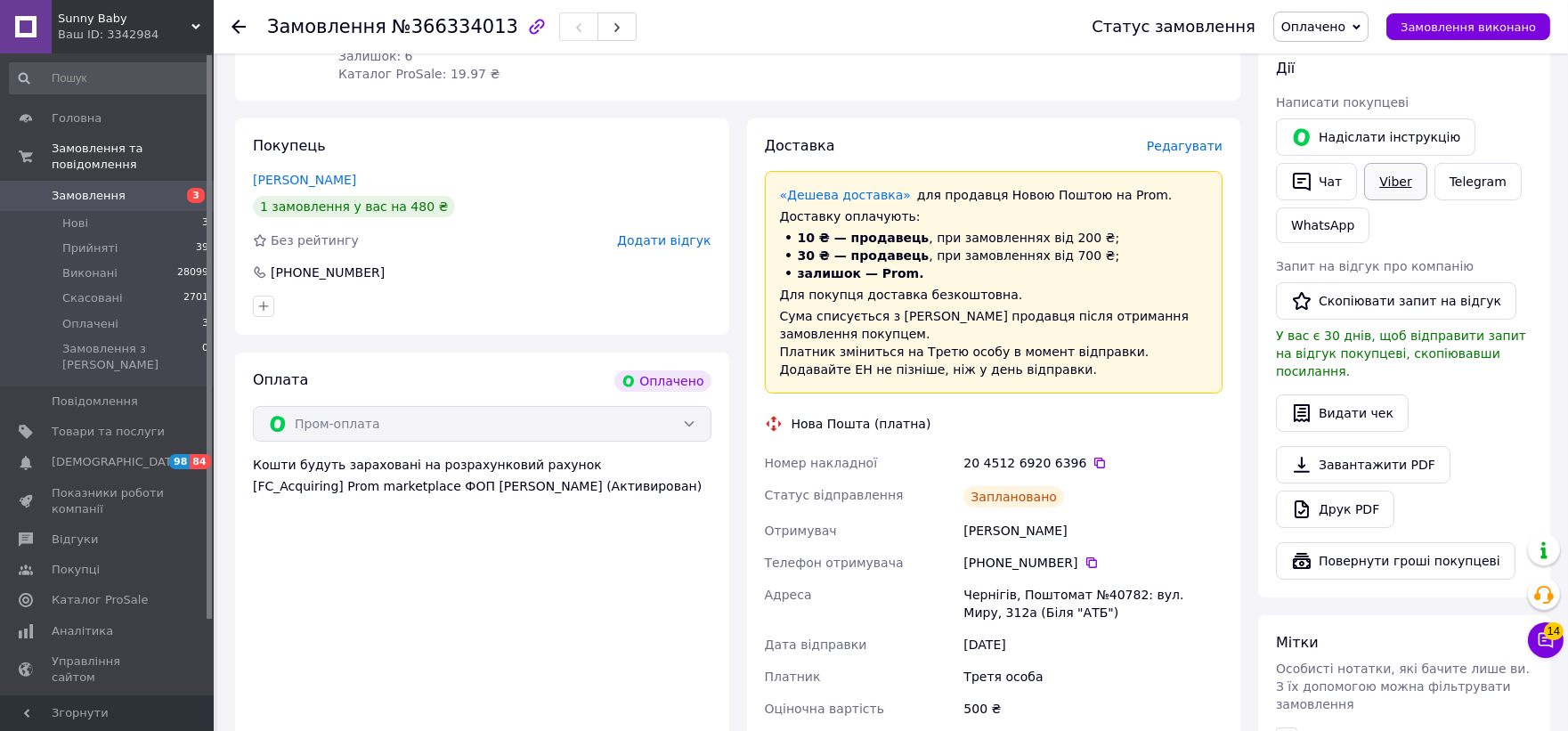
click at [1391, 173] on link "Viber" at bounding box center [1395, 181] width 63 height 38
click at [240, 24] on icon at bounding box center [239, 26] width 14 height 14
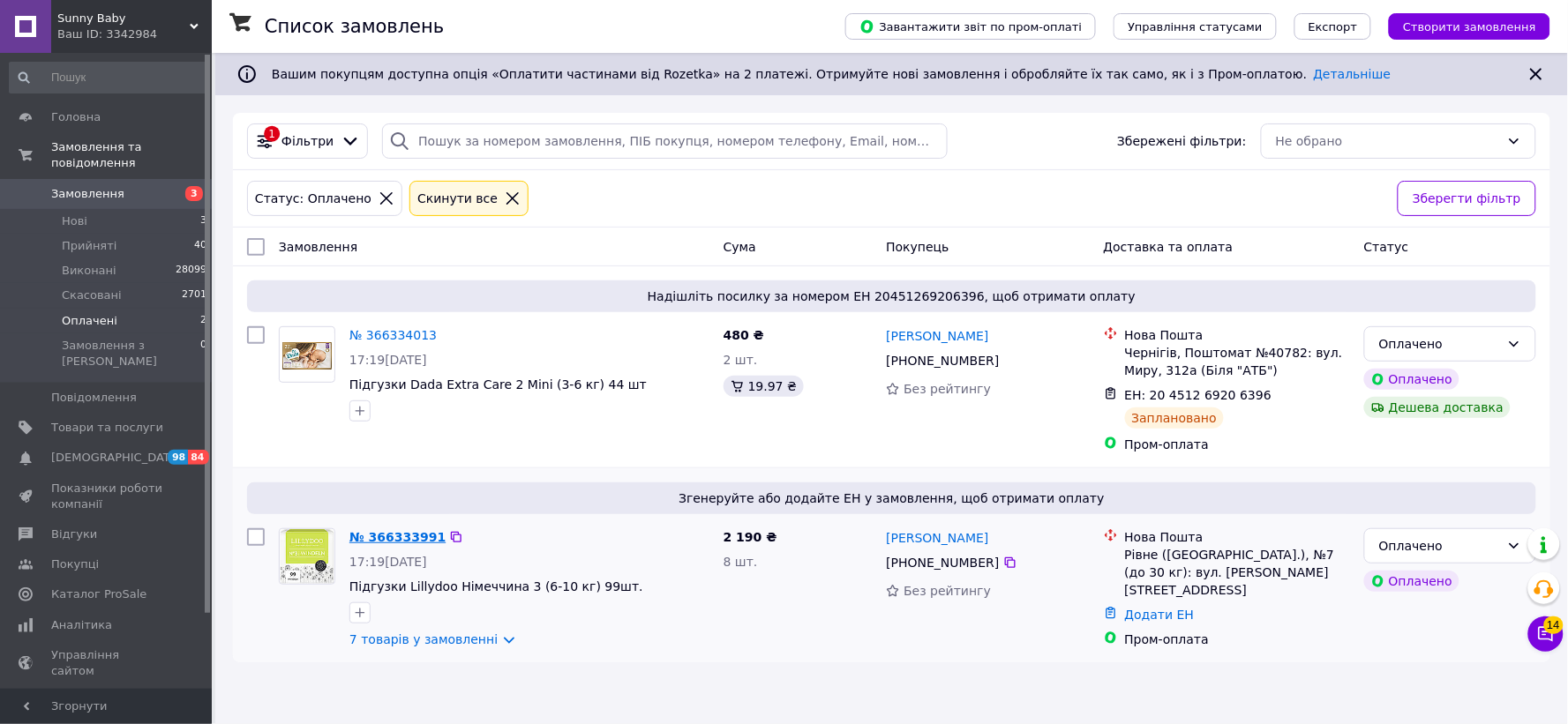
click at [389, 535] on link "№ 366333991" at bounding box center [397, 536] width 96 height 14
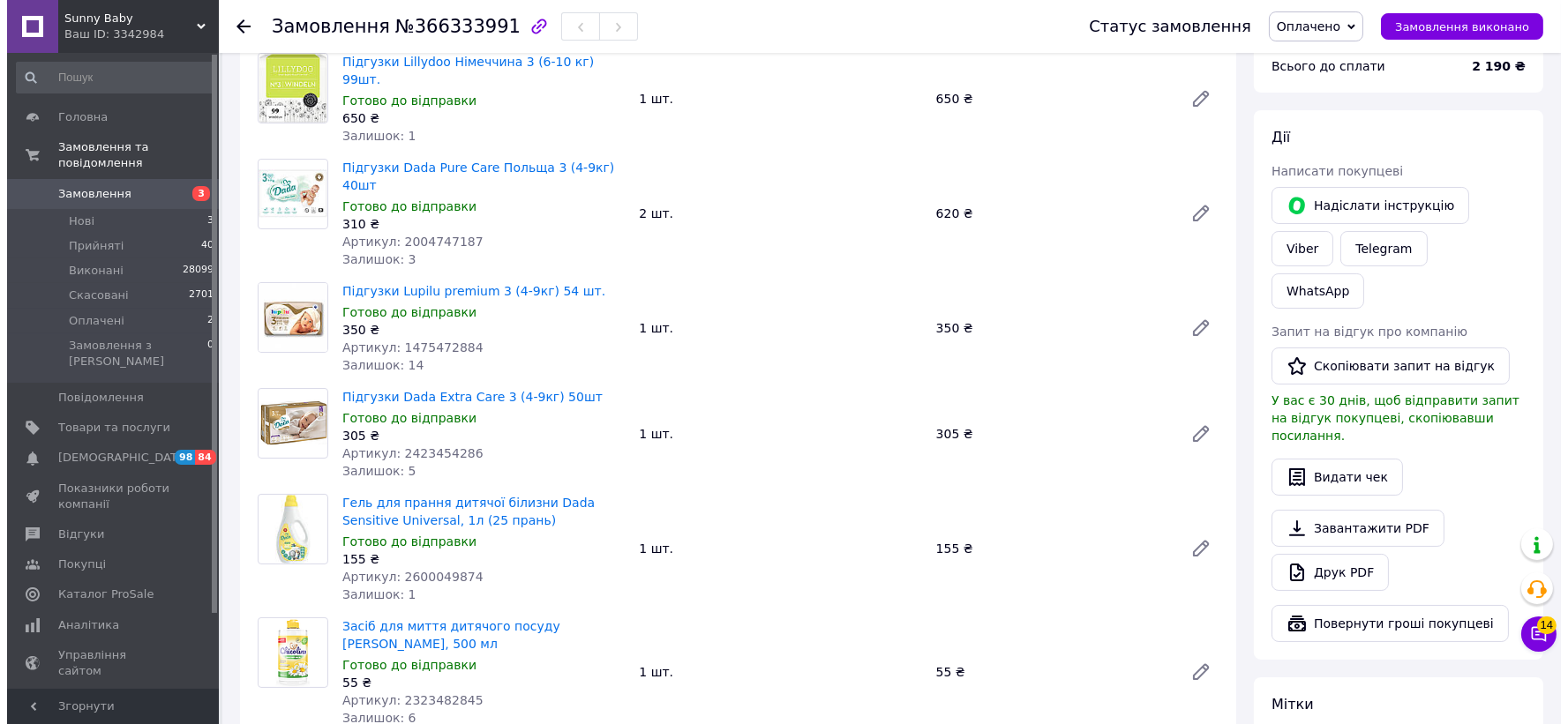
scroll to position [587, 0]
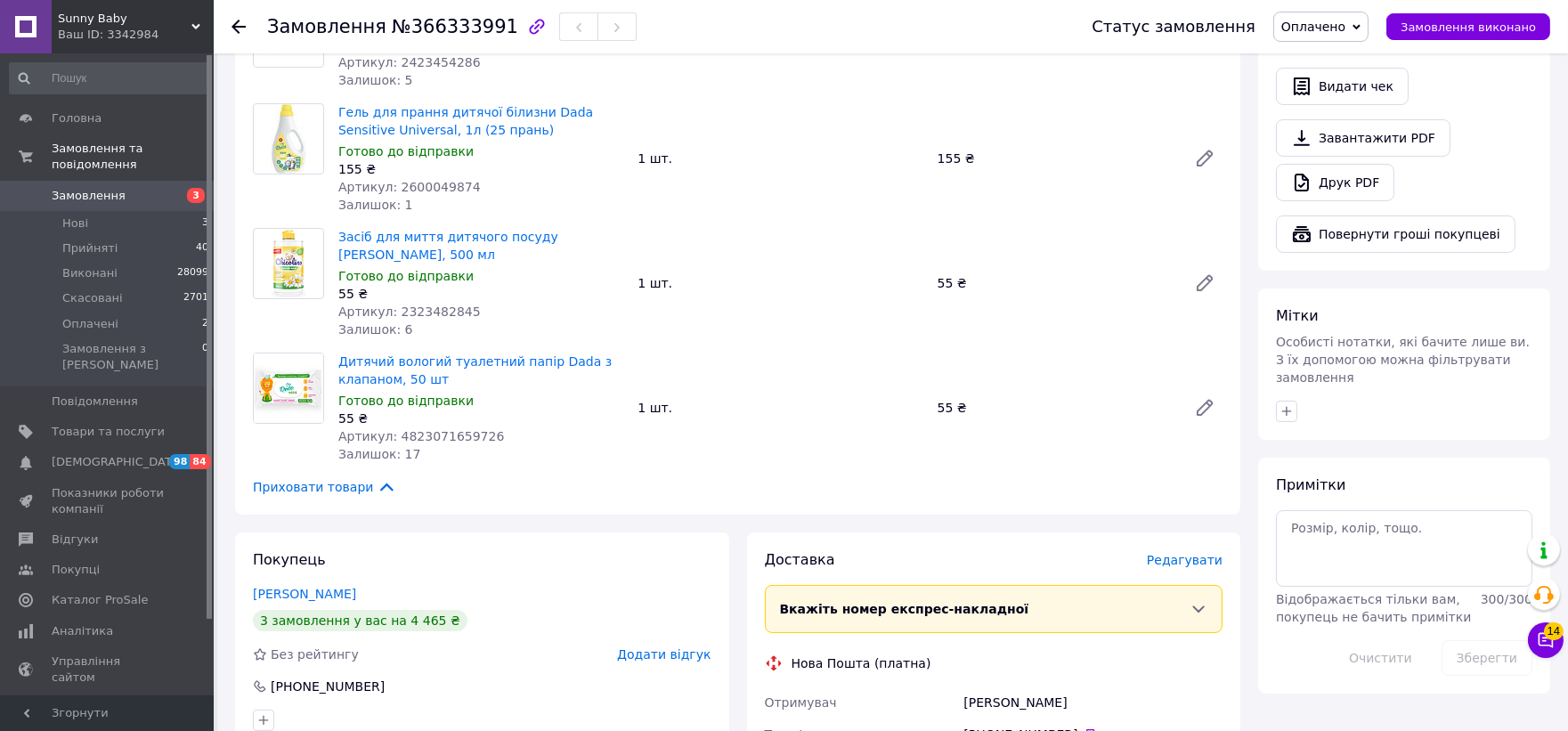
click at [1185, 553] on span "Редагувати" at bounding box center [1184, 560] width 76 height 14
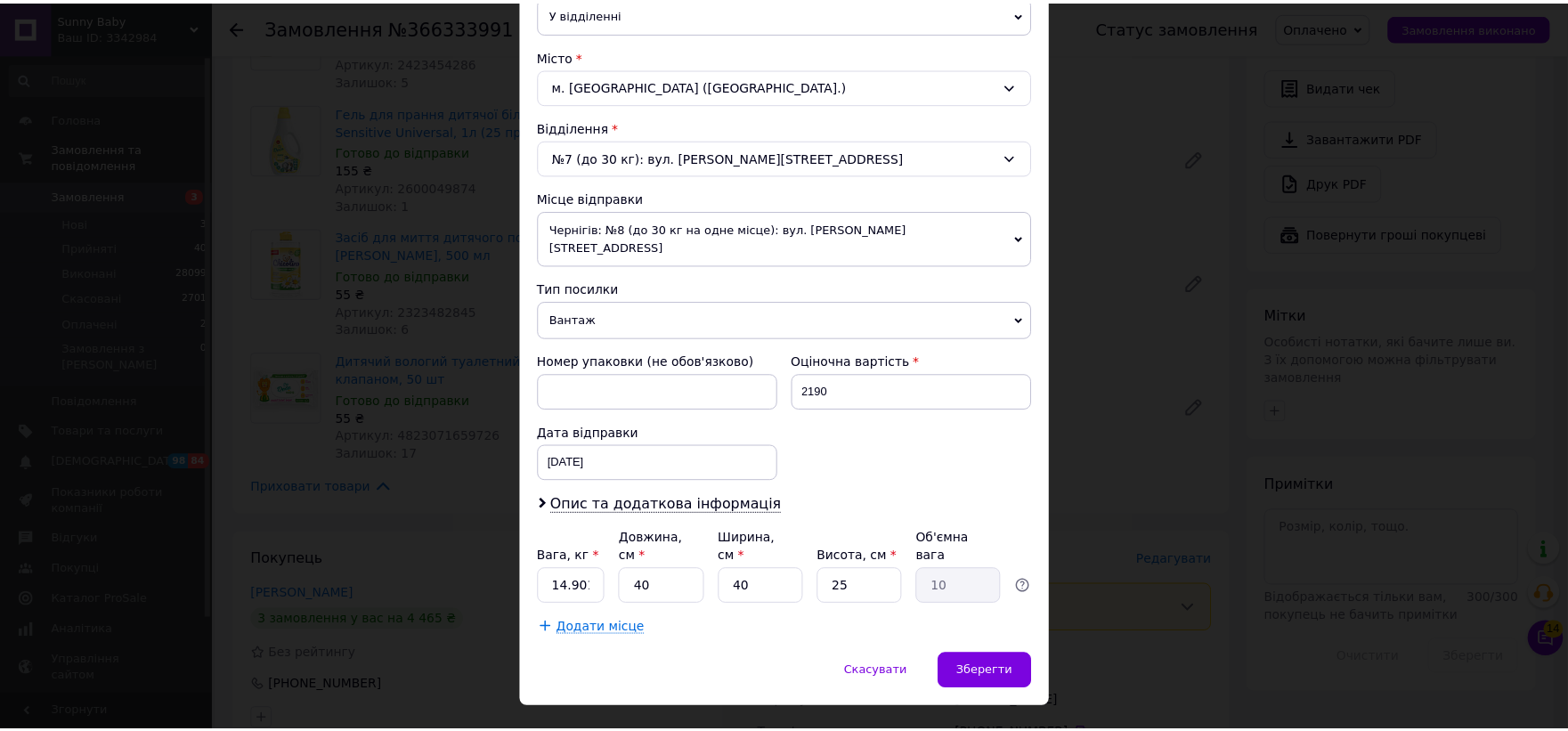
scroll to position [452, 0]
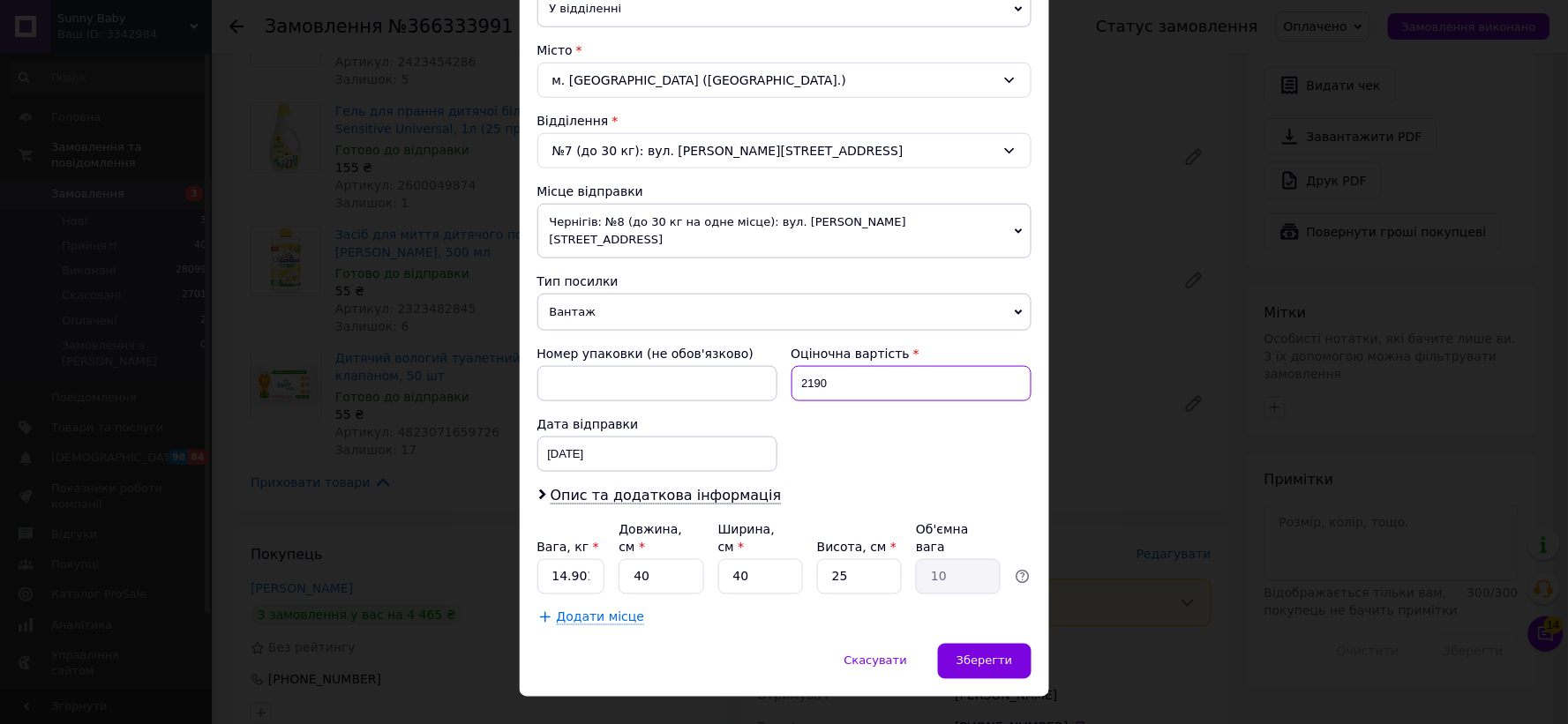
drag, startPoint x: 814, startPoint y: 372, endPoint x: 746, endPoint y: 357, distance: 69.6
click at [759, 364] on div "Номер упаковки (не обов'язково) Оціночна вартість 2190 Дата відправки [DATE] < …" at bounding box center [784, 408] width 508 height 141
type input "500"
drag, startPoint x: 594, startPoint y: 539, endPoint x: 536, endPoint y: 541, distance: 58.0
click at [538, 559] on input "14.901" at bounding box center [571, 576] width 68 height 35
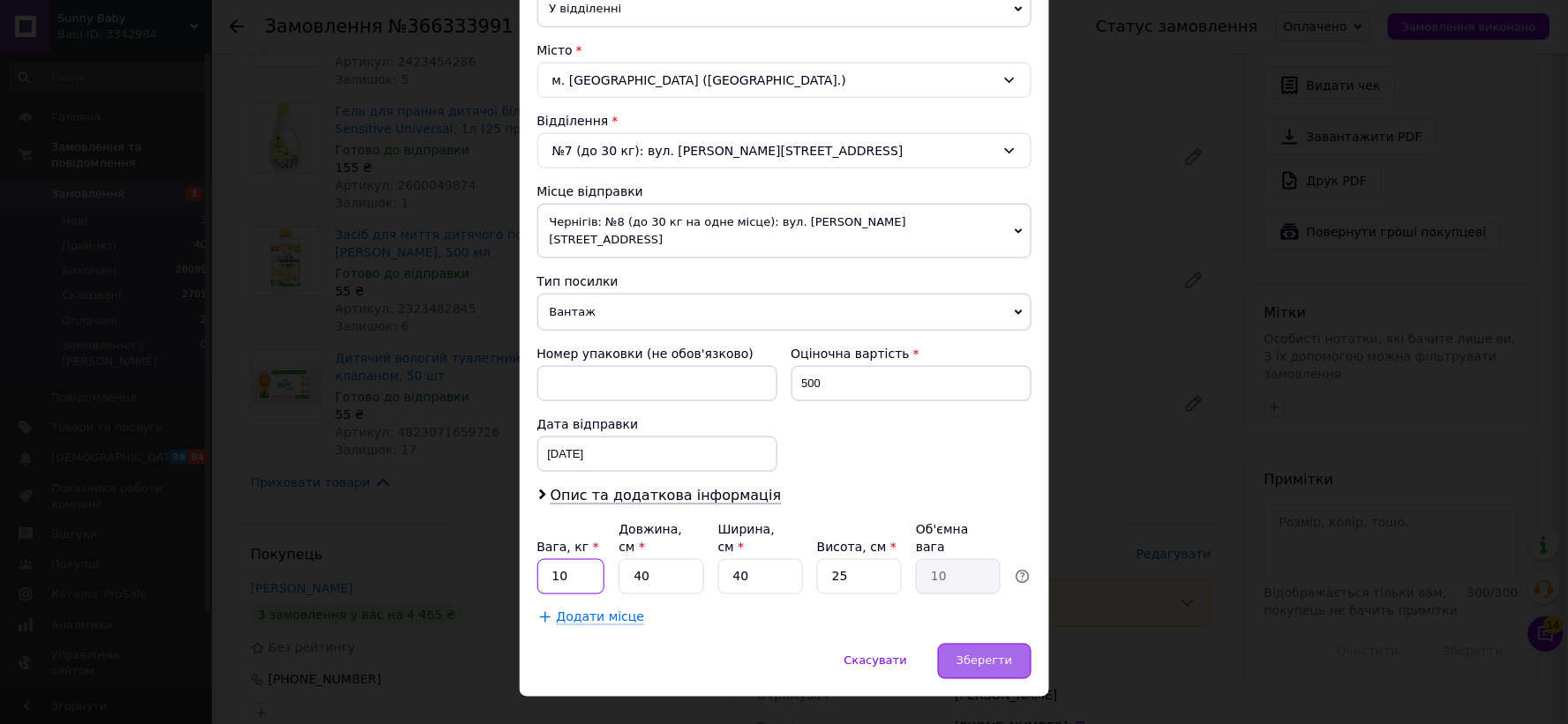
type input "10"
click at [999, 654] on span "Зберегти" at bounding box center [984, 661] width 55 height 13
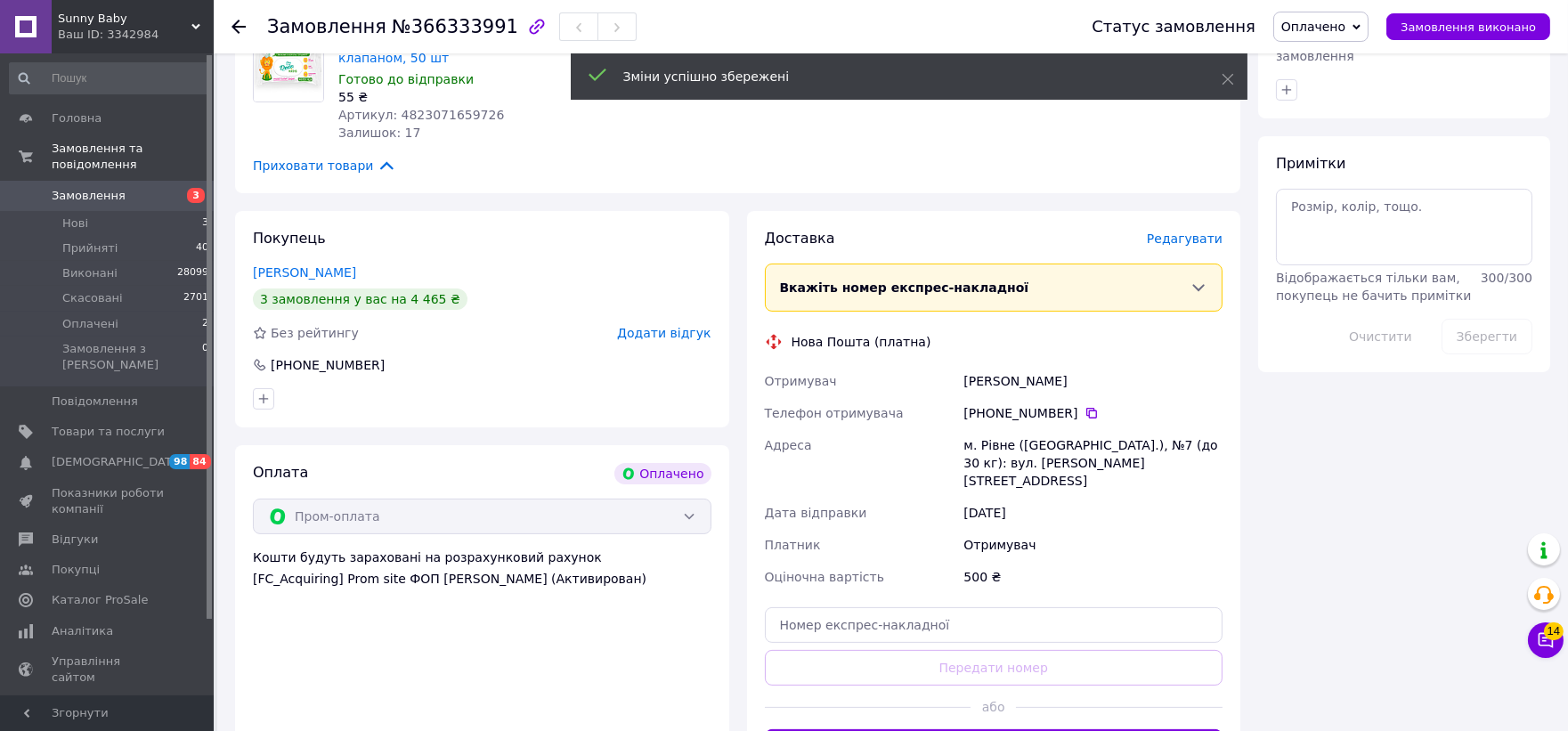
scroll to position [989, 0]
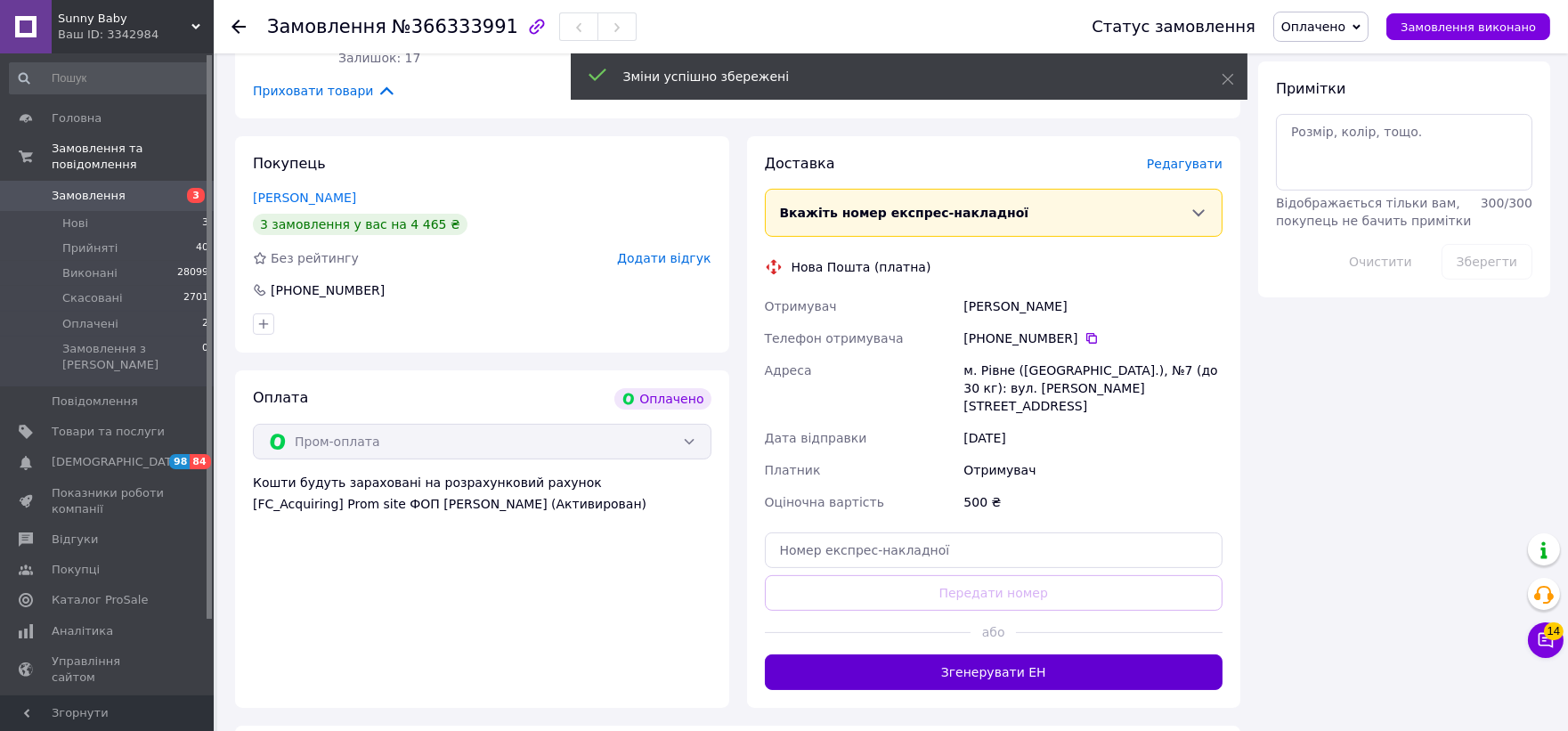
click at [991, 654] on button "Згенерувати ЕН" at bounding box center [994, 671] width 459 height 36
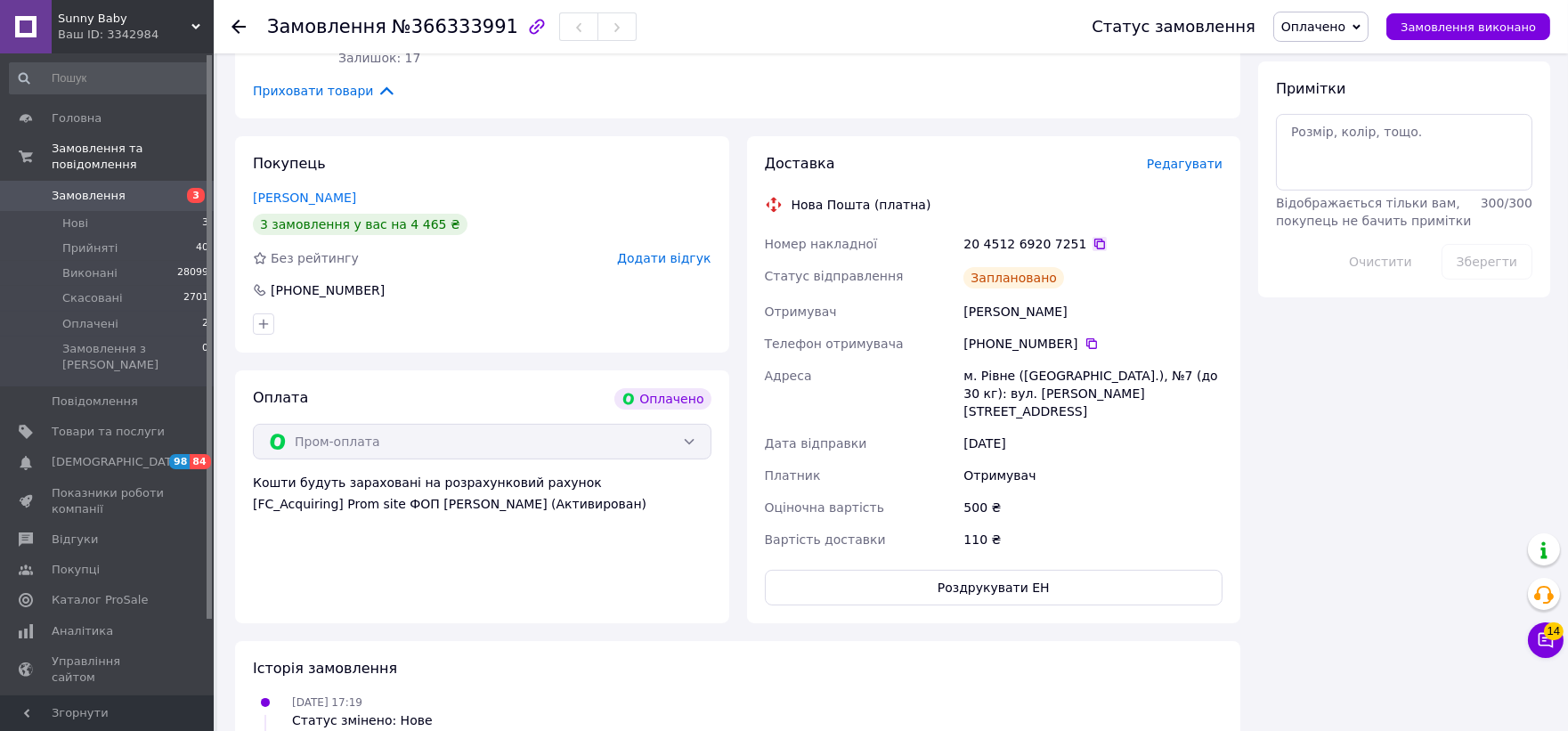
click at [1093, 237] on icon at bounding box center [1100, 243] width 14 height 14
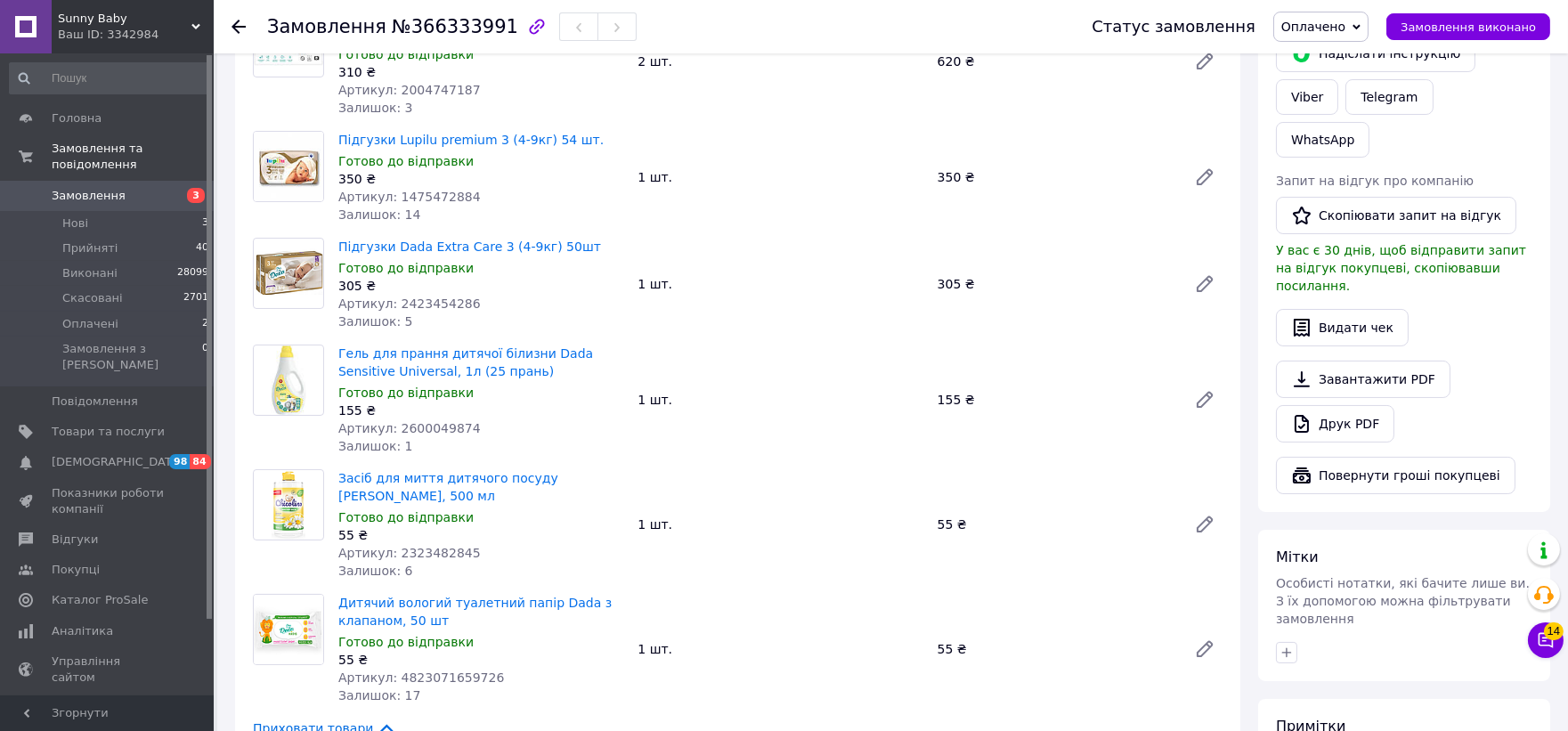
scroll to position [296, 0]
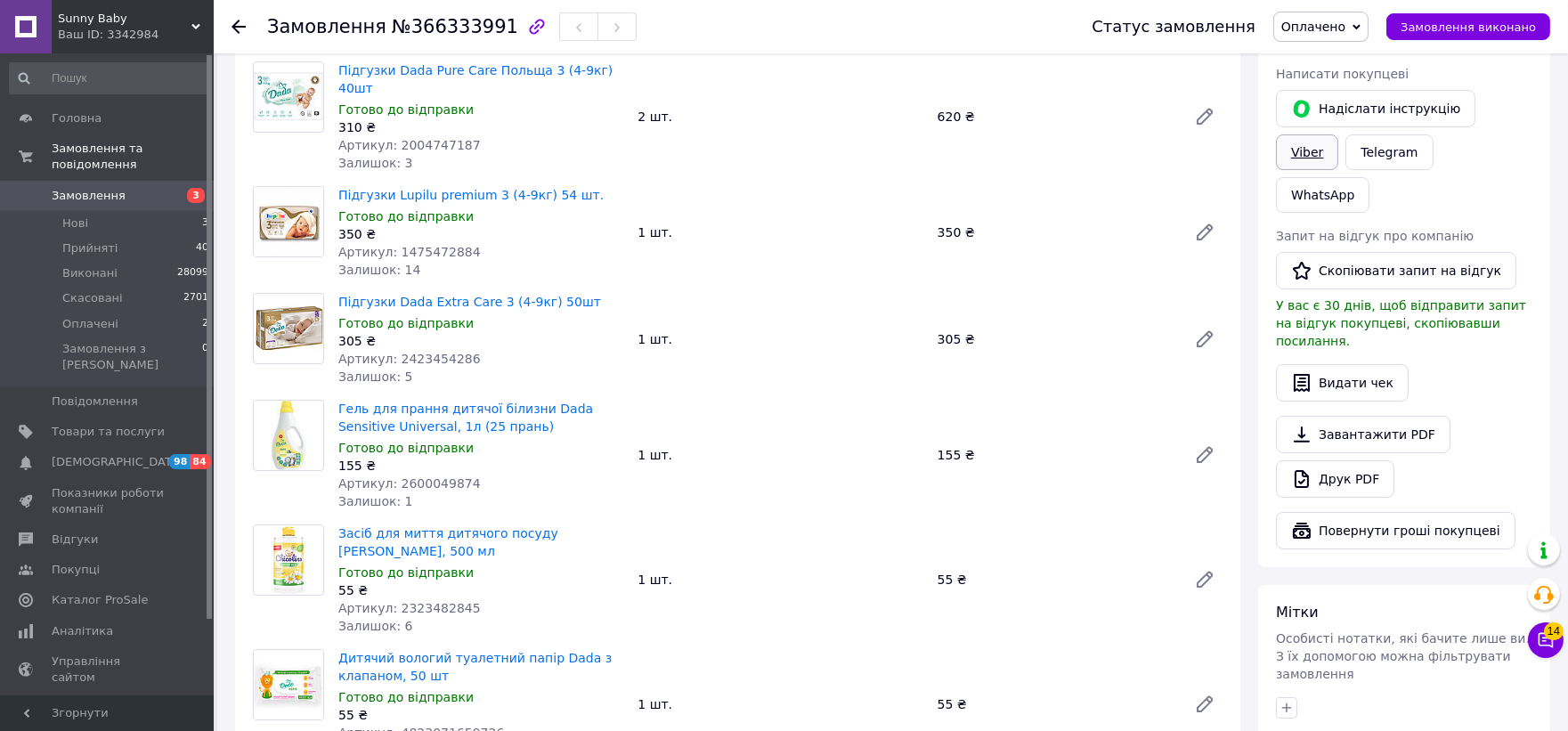
click at [1338, 135] on link "Viber" at bounding box center [1306, 152] width 63 height 36
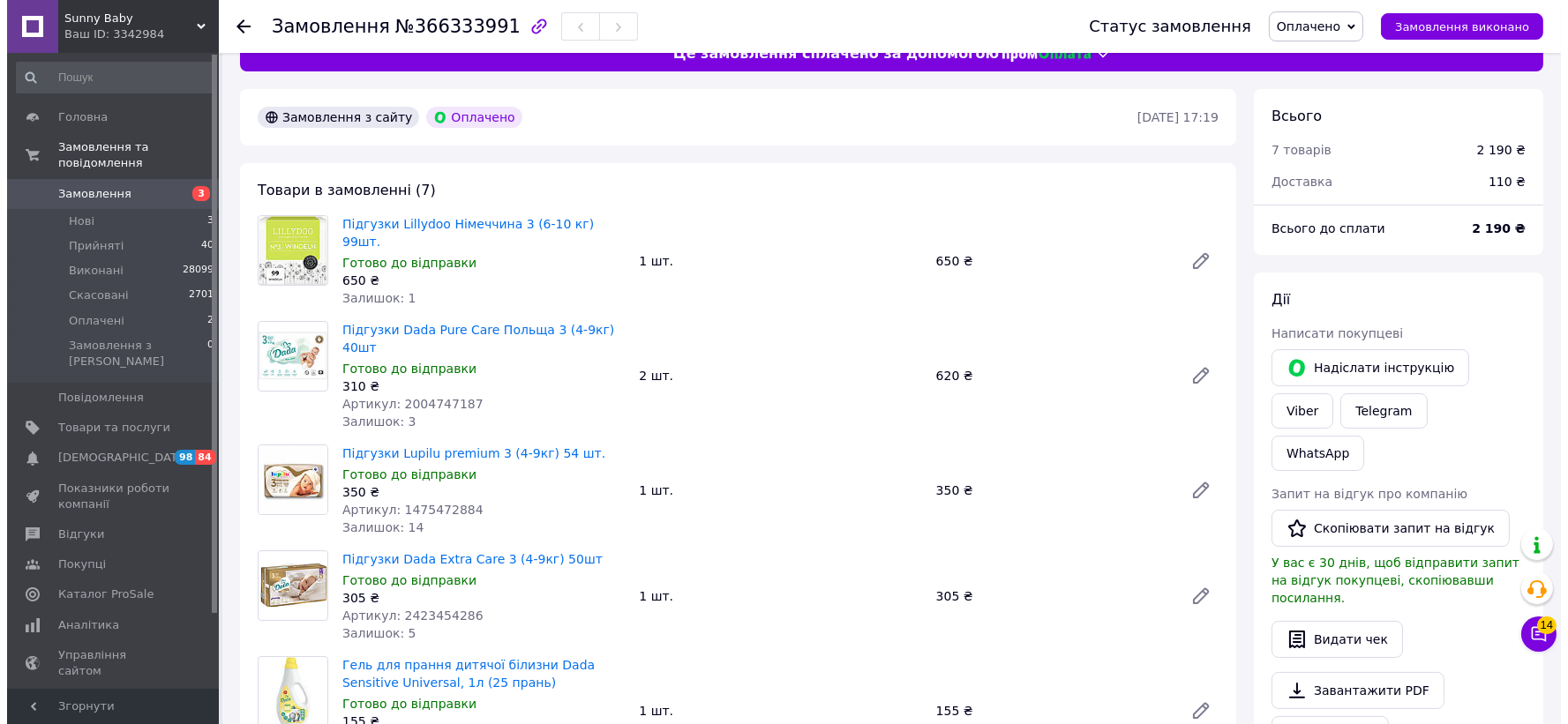
scroll to position [0, 0]
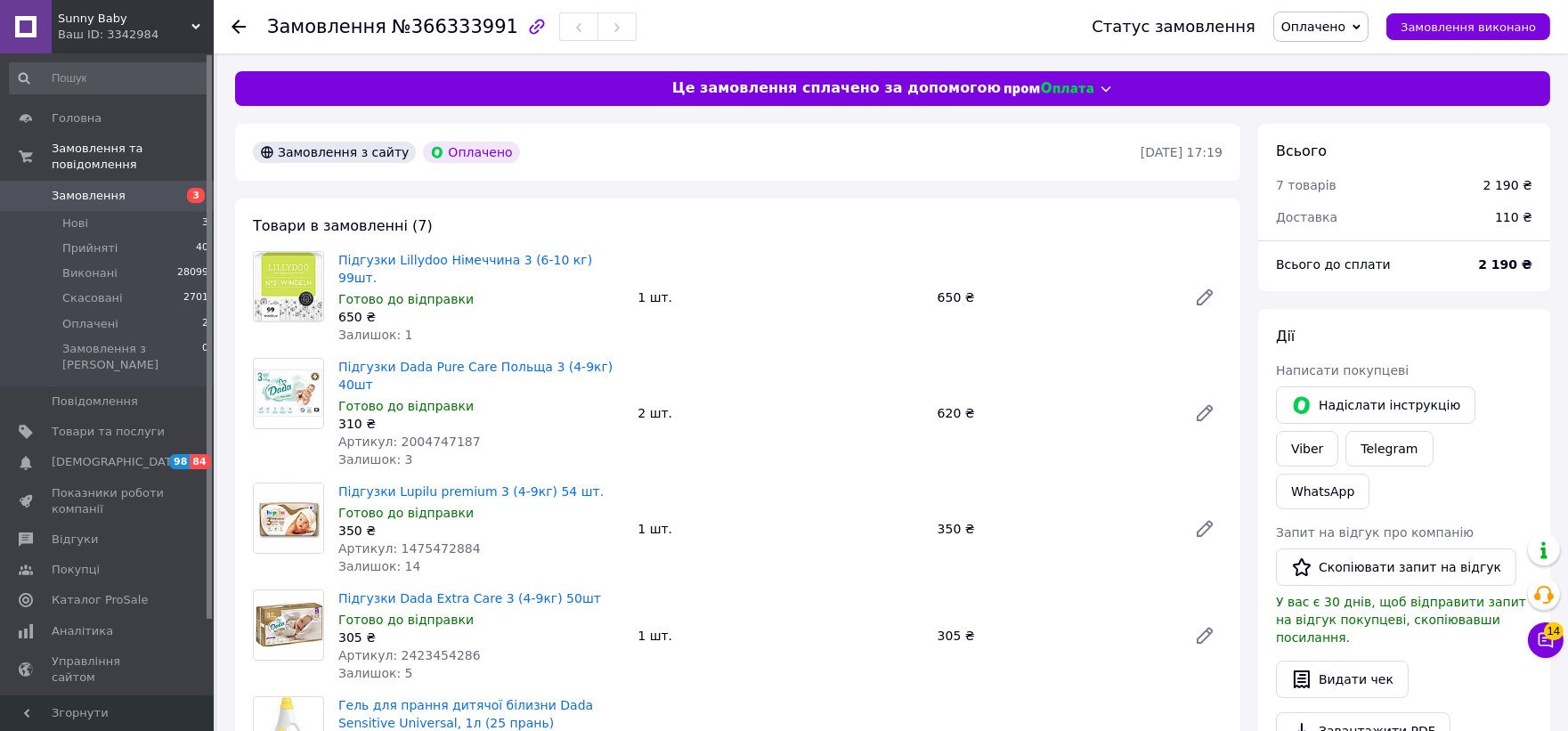
click at [235, 21] on icon at bounding box center [239, 26] width 14 height 14
